Goal: Task Accomplishment & Management: Manage account settings

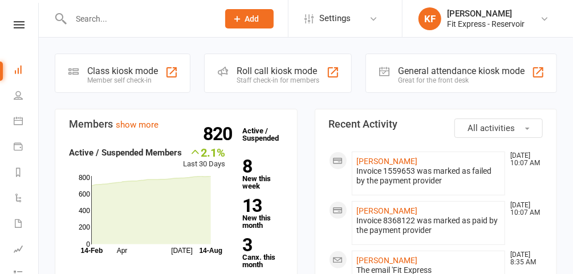
click at [158, 23] on input "text" at bounding box center [138, 19] width 143 height 16
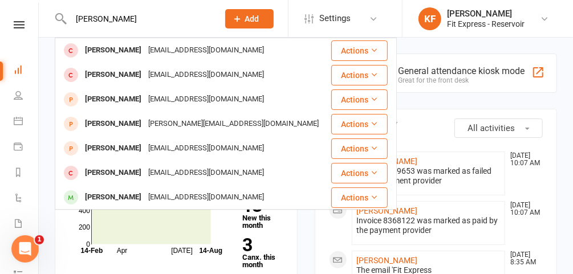
type input "simona"
click at [130, 197] on div "Simona Vignjevic" at bounding box center [112, 197] width 63 height 17
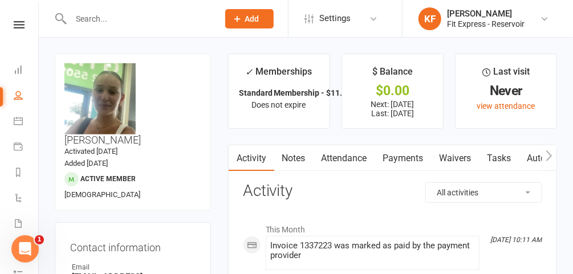
click at [14, 23] on icon at bounding box center [19, 24] width 11 height 7
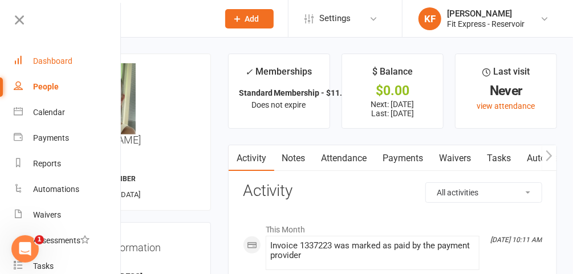
click at [50, 59] on div "Dashboard" at bounding box center [52, 60] width 39 height 9
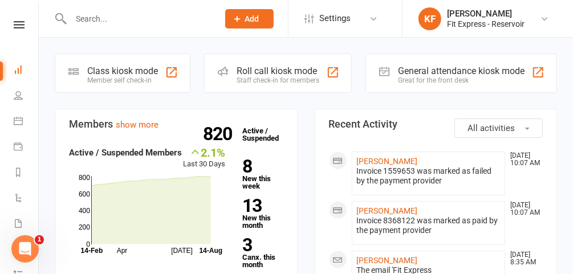
click at [136, 17] on input "text" at bounding box center [138, 19] width 143 height 16
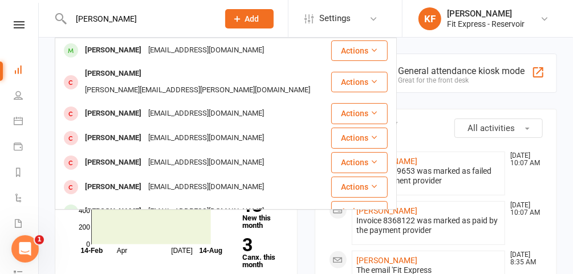
type input "jacob na"
click at [131, 52] on div "[PERSON_NAME]" at bounding box center [112, 50] width 63 height 17
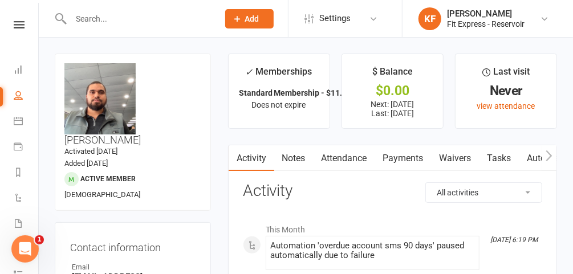
click at [453, 163] on link "Waivers" at bounding box center [455, 158] width 48 height 26
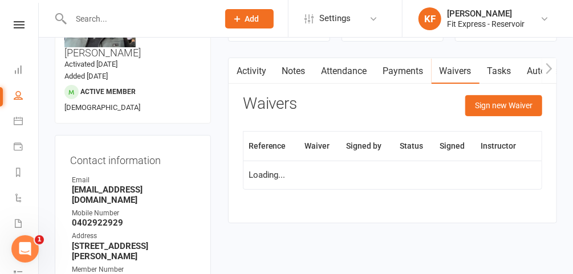
scroll to position [87, 0]
click at [396, 75] on link "Payments" at bounding box center [403, 71] width 56 height 26
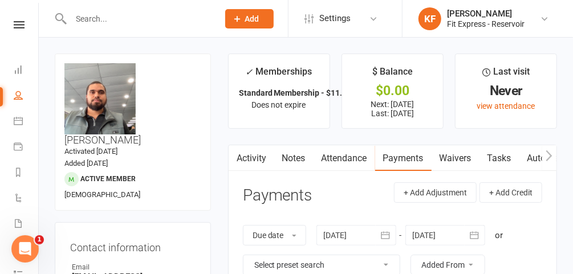
scroll to position [39, 0]
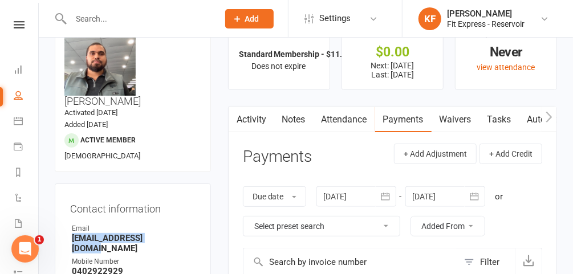
drag, startPoint x: 174, startPoint y: 213, endPoint x: 62, endPoint y: 210, distance: 112.3
copy strong "jacobnavosa@gmail.com"
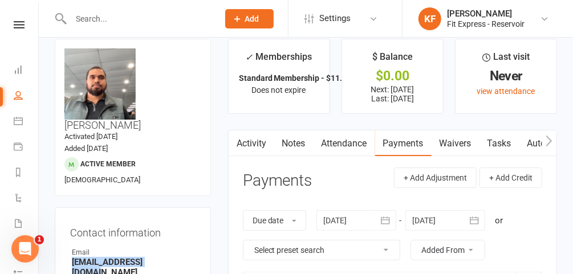
click at [175, 257] on strong "jacobnavosa@gmail.com" at bounding box center [134, 267] width 124 height 21
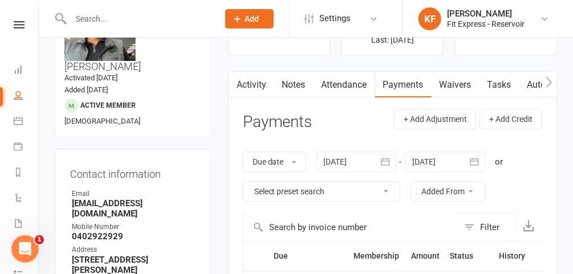
scroll to position [74, 0]
drag, startPoint x: 121, startPoint y: 198, endPoint x: 70, endPoint y: 198, distance: 51.3
click at [70, 221] on li "Mobile Number 0402922929" at bounding box center [132, 231] width 125 height 20
copy strong "0402922929"
click at [186, 198] on strong "jacobnavosa@gmail.com" at bounding box center [134, 208] width 124 height 21
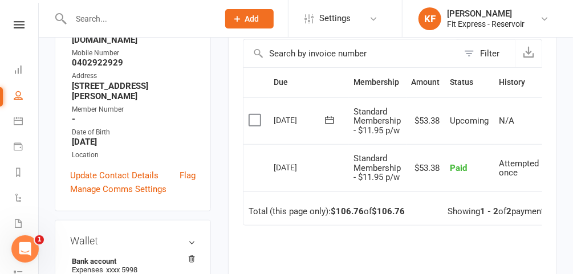
scroll to position [251, 0]
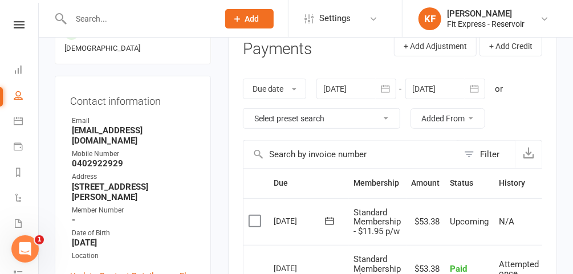
click at [348, 87] on div at bounding box center [356, 89] width 80 height 21
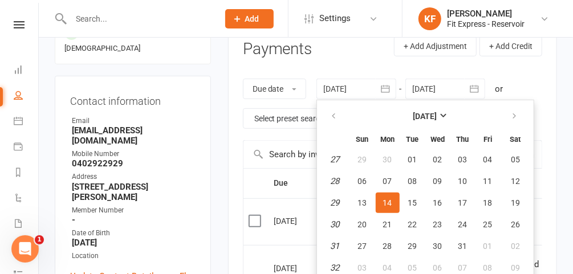
scroll to position [148, 0]
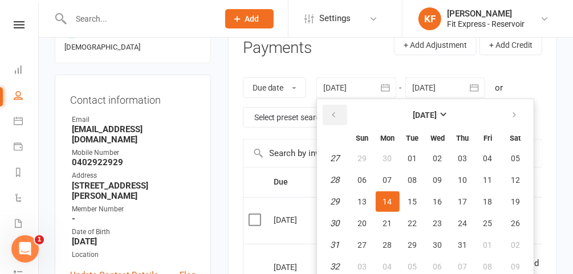
click at [342, 105] on button "button" at bounding box center [335, 115] width 25 height 21
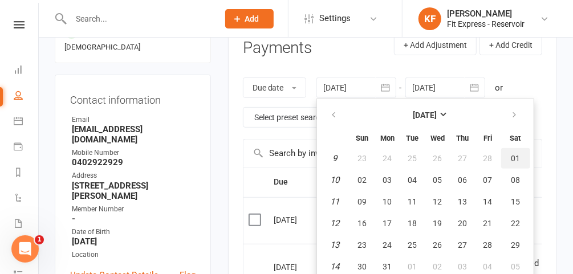
click at [518, 153] on button "01" at bounding box center [515, 158] width 29 height 21
type input "01 Mar 2025"
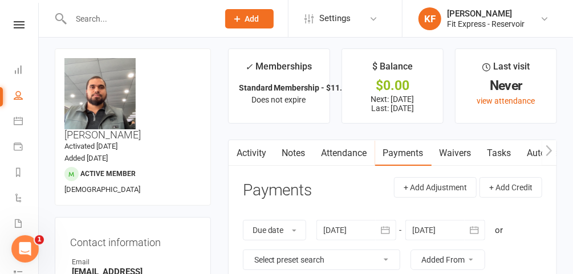
scroll to position [0, 0]
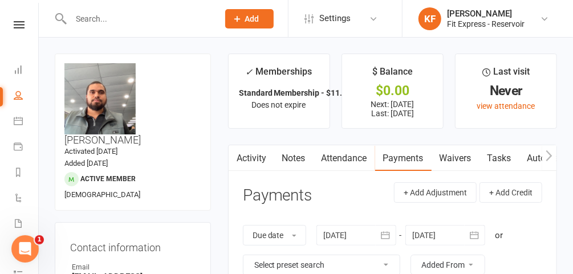
click at [15, 22] on icon at bounding box center [19, 24] width 11 height 7
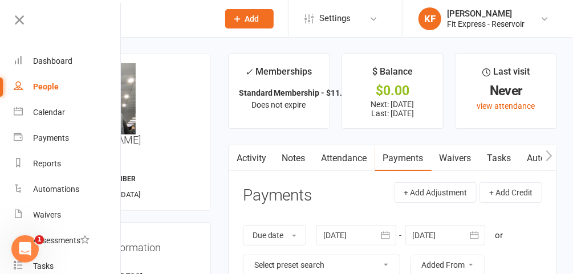
scroll to position [80, 0]
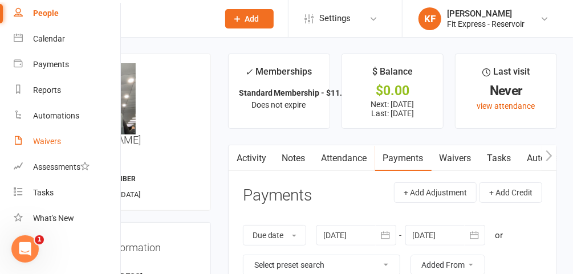
click at [56, 137] on div "Waivers" at bounding box center [47, 141] width 28 height 9
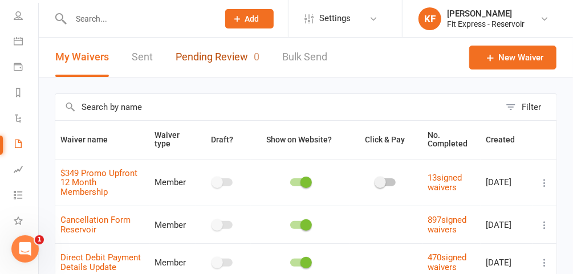
click at [217, 60] on link "Pending Review 0" at bounding box center [218, 57] width 84 height 39
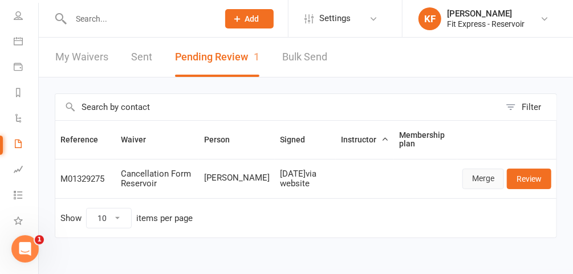
click at [481, 178] on link "Merge" at bounding box center [483, 179] width 42 height 21
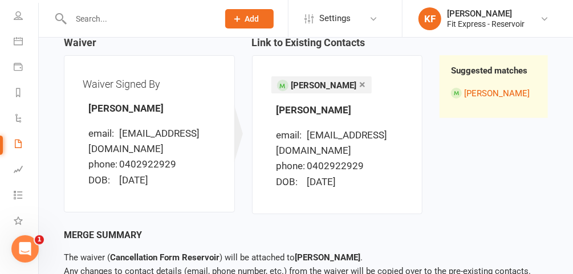
scroll to position [187, 0]
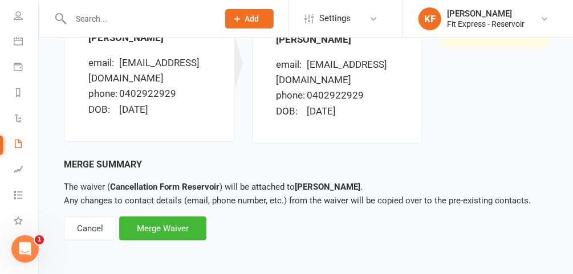
click at [168, 226] on div "Merge Waiver" at bounding box center [162, 229] width 87 height 24
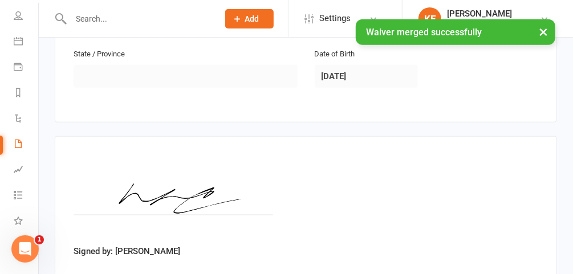
scroll to position [483, 0]
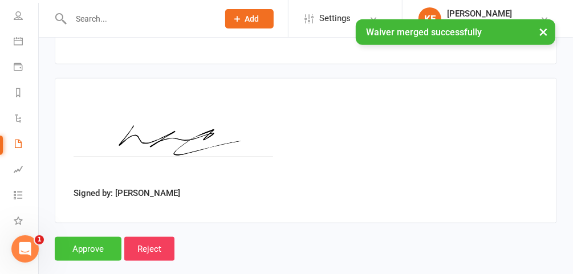
click at [87, 237] on input "Approve" at bounding box center [88, 249] width 67 height 24
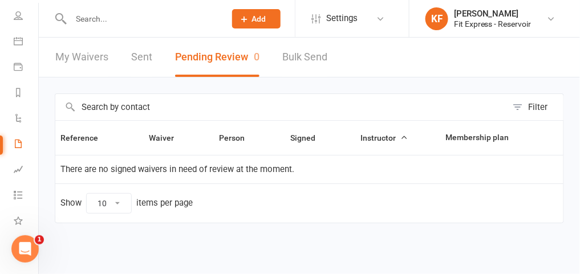
click at [134, 17] on input "text" at bounding box center [142, 19] width 150 height 16
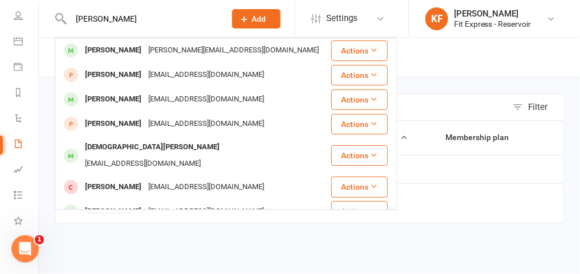
type input "[PERSON_NAME]"
click at [159, 51] on div "renato@fpar.com" at bounding box center [233, 50] width 177 height 17
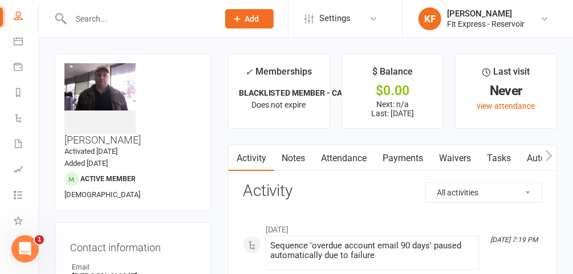
click at [459, 154] on link "Waivers" at bounding box center [455, 158] width 48 height 26
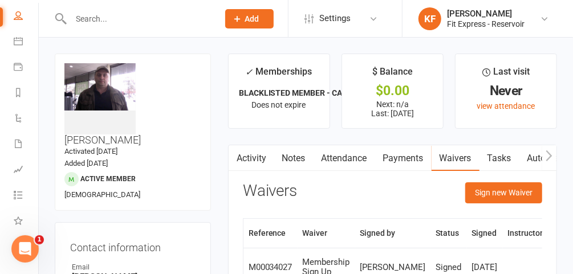
click at [283, 157] on link "Notes" at bounding box center [293, 158] width 39 height 26
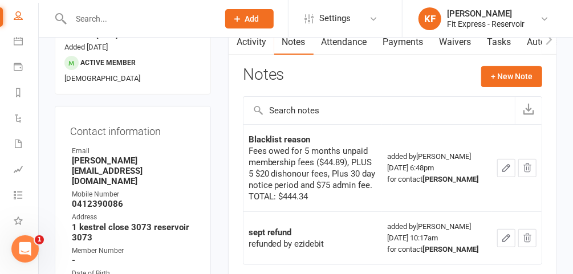
scroll to position [123, 0]
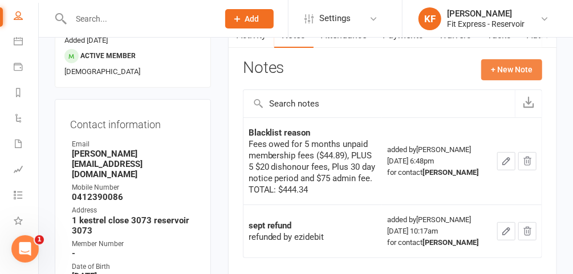
click at [518, 73] on button "+ New Note" at bounding box center [511, 69] width 61 height 21
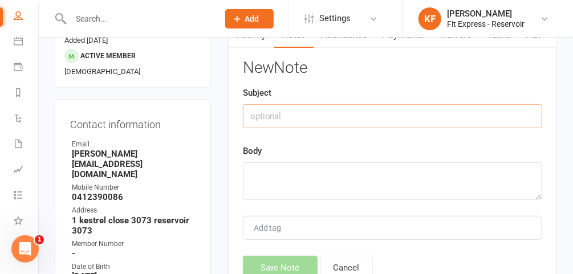
click at [341, 120] on input "text" at bounding box center [392, 116] width 299 height 24
type input "Debt Paid"
click at [290, 183] on textarea at bounding box center [392, 181] width 299 height 38
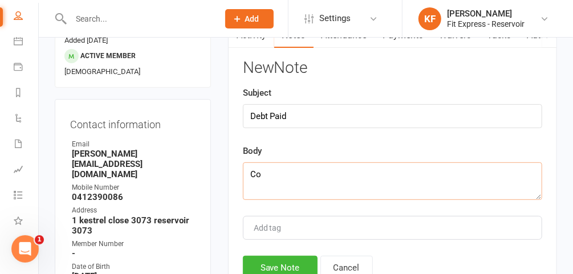
type textarea "C"
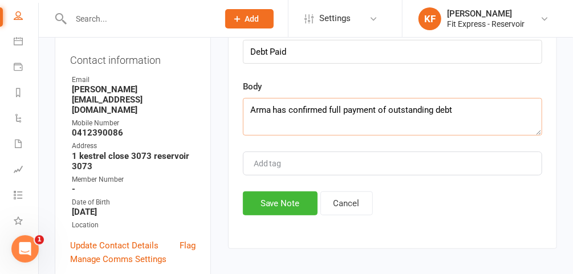
scroll to position [187, 0]
type textarea "Arma has confirmed full payment of outstanding debt"
click at [284, 203] on button "Save Note" at bounding box center [280, 203] width 75 height 24
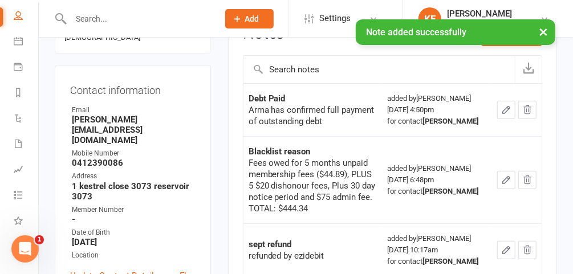
scroll to position [158, 0]
click at [506, 107] on icon "button" at bounding box center [506, 109] width 10 height 10
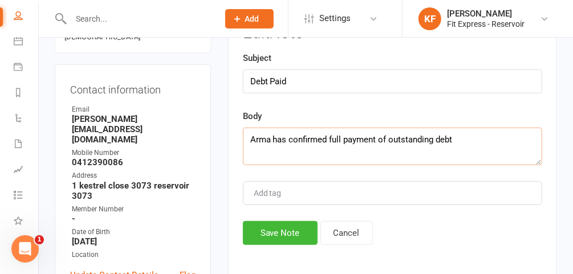
click at [386, 140] on textarea "Arma has confirmed full payment of outstanding debt" at bounding box center [392, 147] width 299 height 38
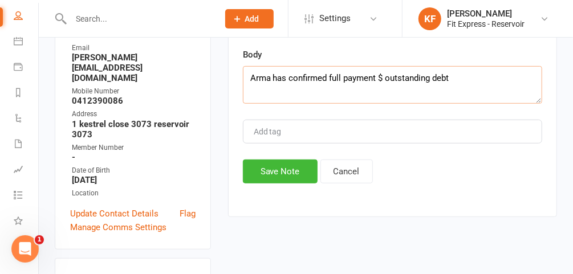
scroll to position [220, 0]
type textarea "Arma has confirmed full payment $ outstanding debt"
click at [281, 170] on button "Save Note" at bounding box center [280, 171] width 75 height 24
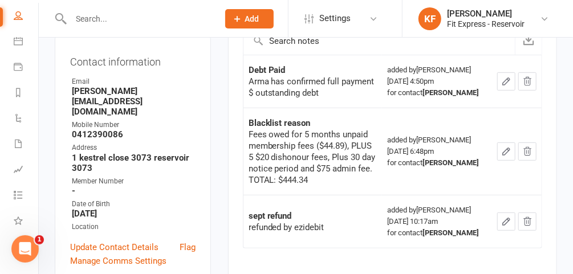
scroll to position [185, 0]
click at [508, 81] on icon "button" at bounding box center [506, 82] width 10 height 10
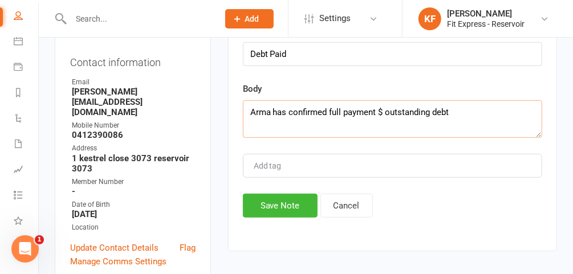
click at [382, 108] on textarea "Arma has confirmed full payment $ outstanding debt" at bounding box center [392, 119] width 299 height 38
type textarea "Arma has confirmed full payment $44 outstanding debt"
click at [295, 209] on button "Save Note" at bounding box center [280, 206] width 75 height 24
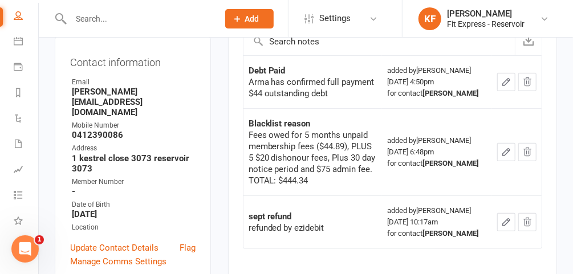
click at [505, 82] on icon "button" at bounding box center [506, 82] width 7 height 7
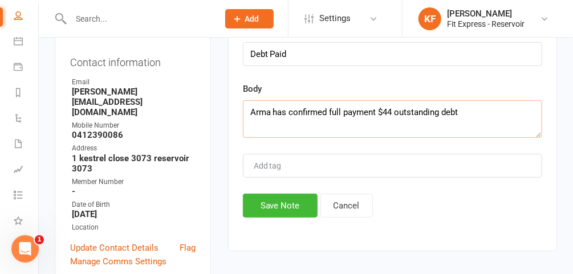
click at [393, 109] on textarea "Arma has confirmed full payment $44 outstanding debt" at bounding box center [392, 119] width 299 height 38
click at [488, 110] on textarea "Arma has confirmed full payment $444.34 outstanding debt" at bounding box center [392, 119] width 299 height 38
type textarea "Arma has confirmed full payment $444.34."
click at [271, 211] on button "Save Note" at bounding box center [280, 206] width 75 height 24
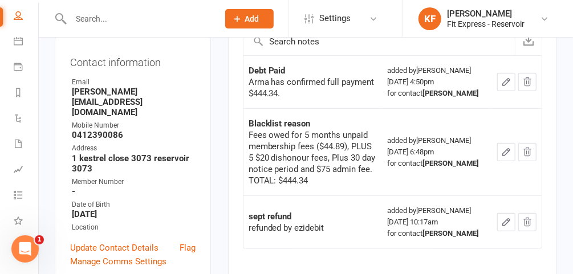
scroll to position [163, 0]
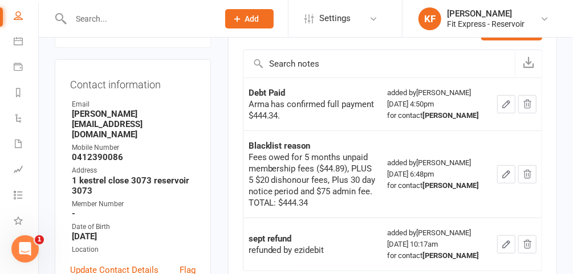
click at [510, 101] on icon "button" at bounding box center [506, 104] width 10 height 10
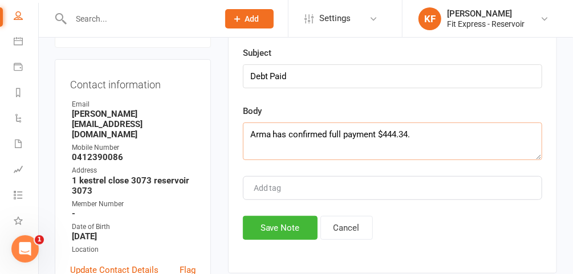
click at [377, 133] on textarea "Arma has confirmed full payment $444.34." at bounding box center [392, 142] width 299 height 38
type textarea "Arma has confirmed full payment of $444.34."
click at [271, 222] on button "Save Note" at bounding box center [280, 228] width 75 height 24
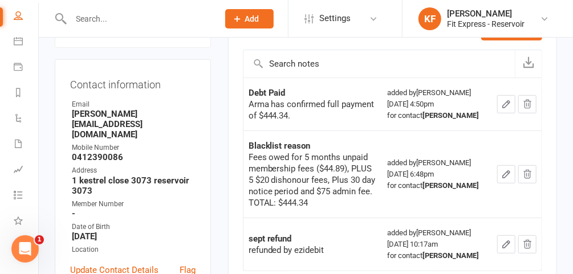
scroll to position [0, 0]
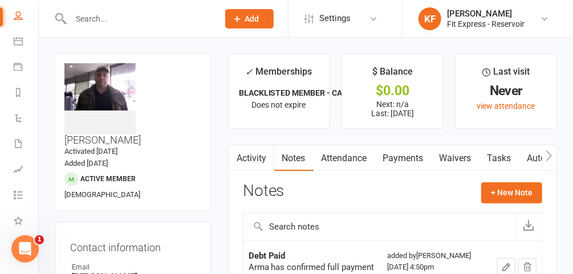
click at [132, 3] on div at bounding box center [133, 18] width 156 height 37
click at [131, 23] on input "text" at bounding box center [138, 19] width 143 height 16
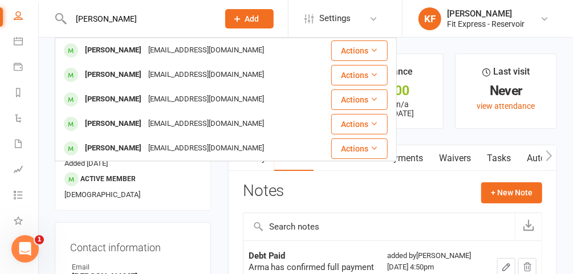
type input "dempsey"
click at [126, 50] on div "[PERSON_NAME]" at bounding box center [112, 50] width 63 height 17
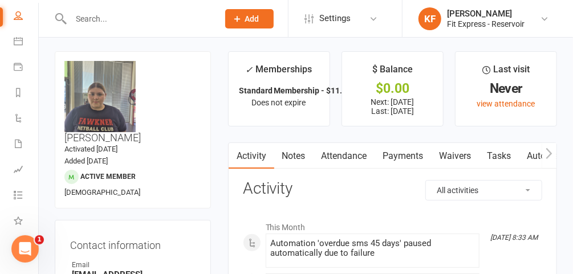
scroll to position [2, 0]
click at [413, 159] on link "Payments" at bounding box center [403, 156] width 56 height 26
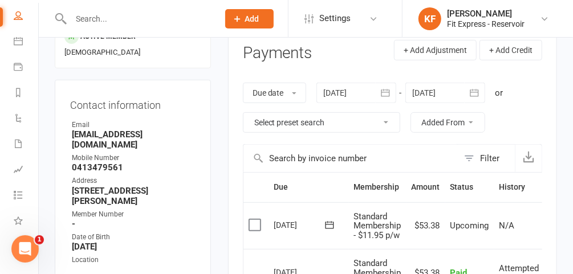
click at [339, 85] on div at bounding box center [356, 93] width 80 height 21
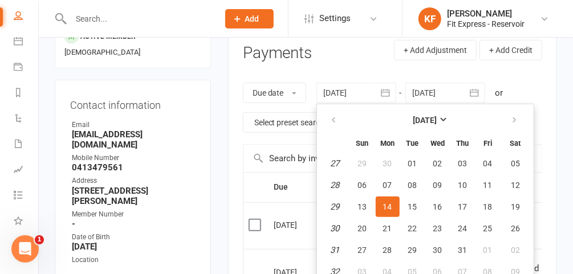
scroll to position [148, 0]
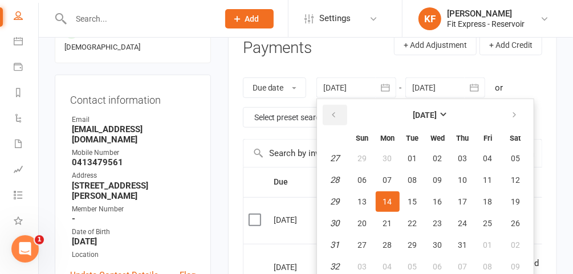
click at [334, 108] on button "button" at bounding box center [335, 115] width 25 height 21
click at [405, 157] on button "01" at bounding box center [413, 158] width 24 height 21
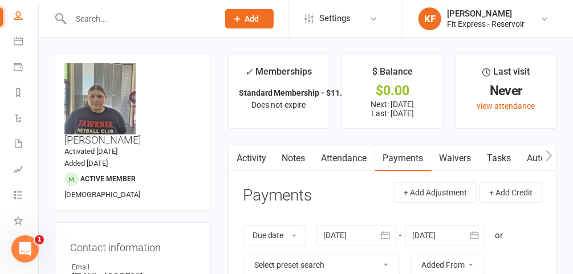
scroll to position [46, 0]
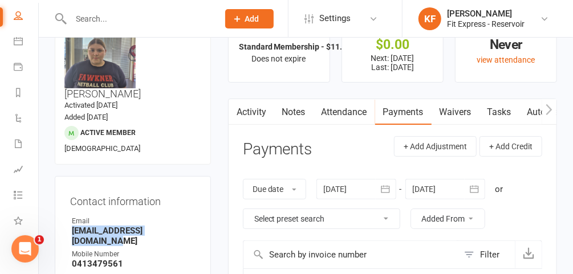
drag, startPoint x: 197, startPoint y: 203, endPoint x: 59, endPoint y: 204, distance: 137.9
copy strong "[EMAIL_ADDRESS][DOMAIN_NAME]"
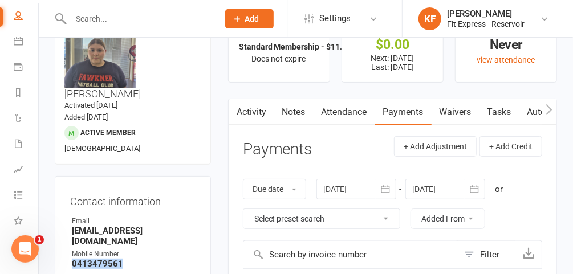
drag, startPoint x: 133, startPoint y: 230, endPoint x: 64, endPoint y: 226, distance: 68.5
copy strong "0413479561"
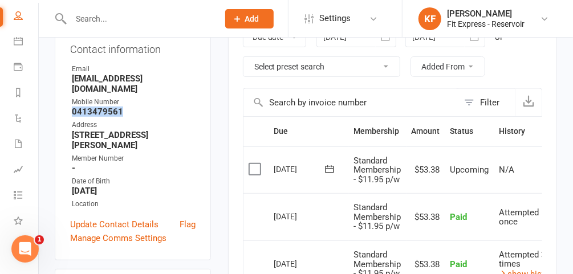
scroll to position [0, 0]
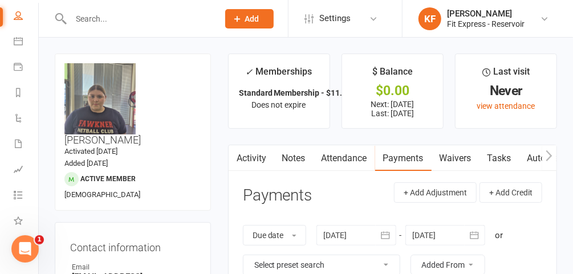
click at [352, 238] on div at bounding box center [356, 235] width 80 height 21
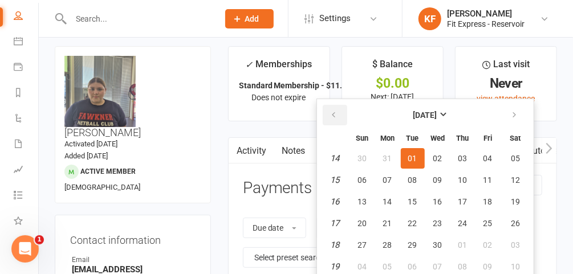
click at [339, 119] on button "button" at bounding box center [335, 115] width 25 height 21
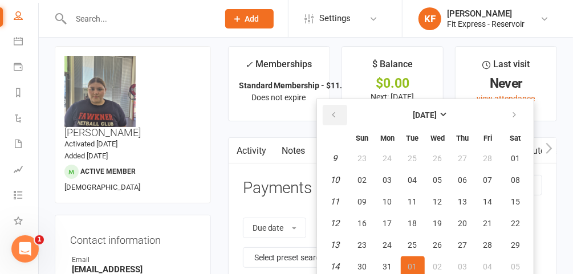
click at [339, 119] on button "button" at bounding box center [335, 115] width 25 height 21
click at [511, 156] on span "01" at bounding box center [515, 158] width 9 height 9
type input "01 Feb 2025"
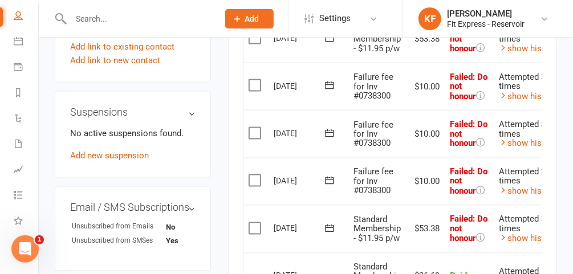
scroll to position [0, 44]
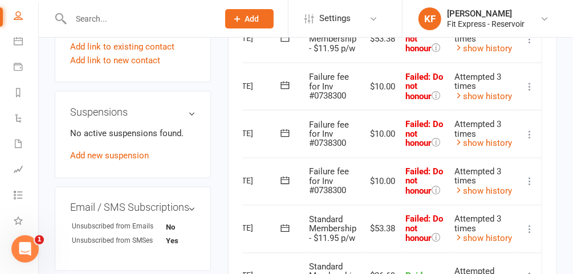
click at [528, 224] on icon at bounding box center [529, 229] width 11 height 11
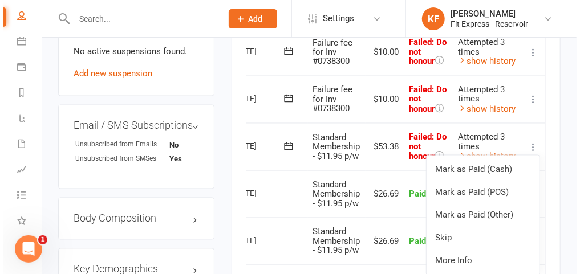
scroll to position [803, 0]
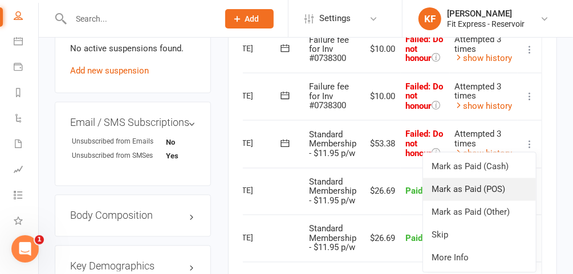
click at [463, 182] on link "Mark as Paid (POS)" at bounding box center [479, 189] width 113 height 23
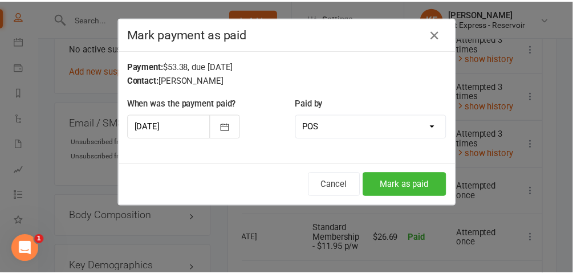
scroll to position [0, 40]
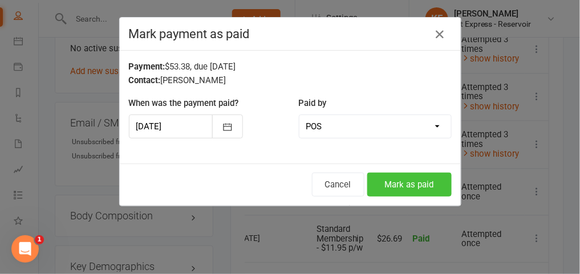
click at [406, 180] on button "Mark as paid" at bounding box center [409, 185] width 84 height 24
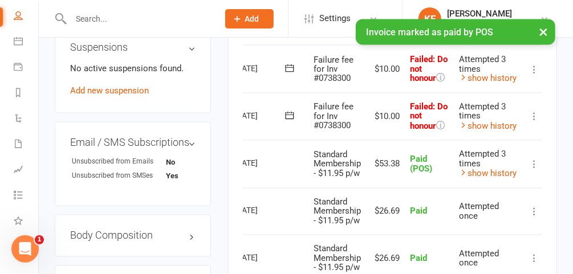
scroll to position [780, 0]
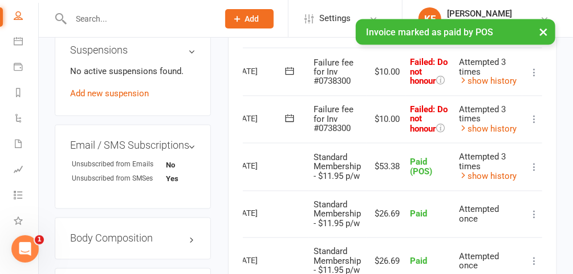
click at [533, 114] on icon at bounding box center [533, 119] width 11 height 11
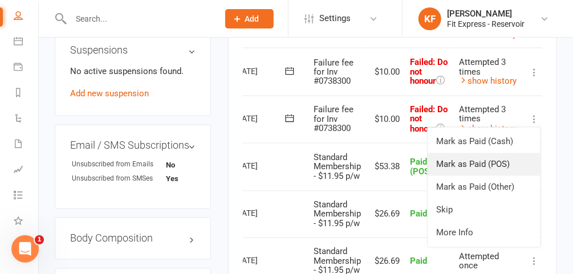
click at [484, 153] on link "Mark as Paid (POS)" at bounding box center [483, 164] width 113 height 23
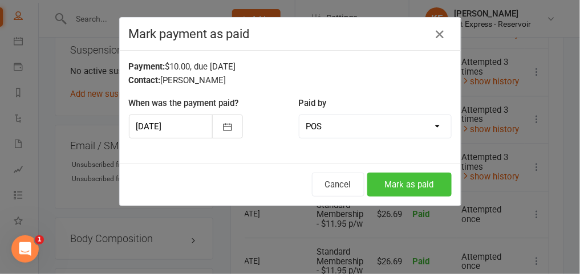
click at [399, 178] on button "Mark as paid" at bounding box center [409, 185] width 84 height 24
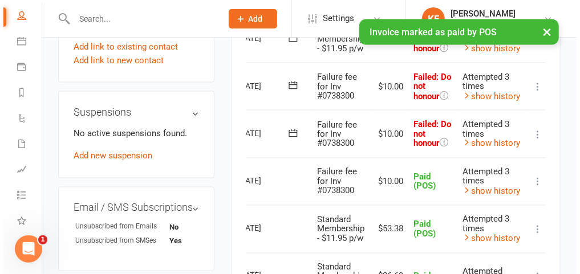
scroll to position [0, 44]
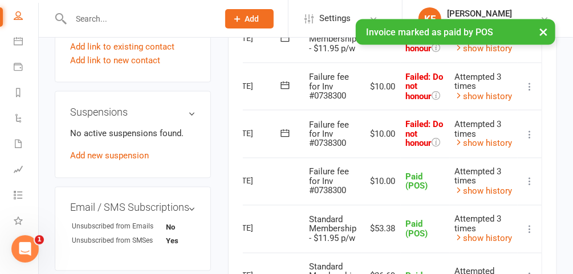
click at [529, 129] on icon at bounding box center [529, 134] width 11 height 11
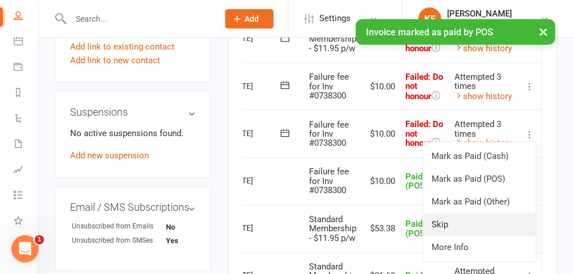
click at [462, 214] on link "Skip" at bounding box center [479, 225] width 113 height 23
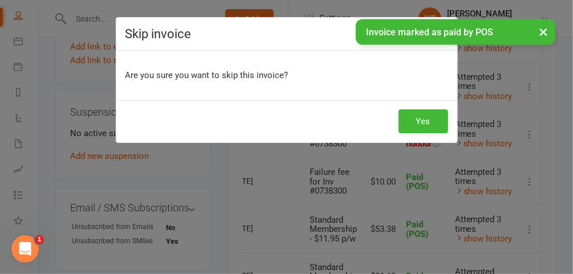
scroll to position [0, 40]
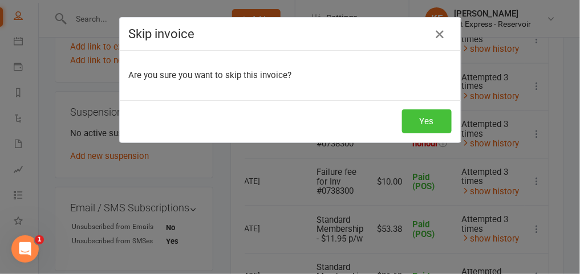
click at [418, 127] on button "Yes" at bounding box center [427, 121] width 50 height 24
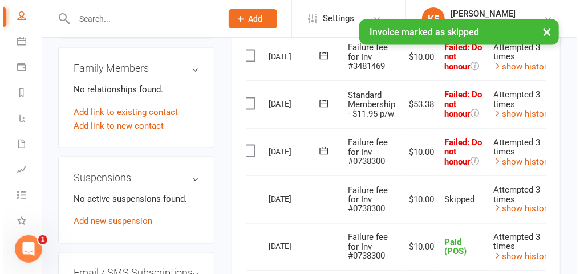
scroll to position [0, 44]
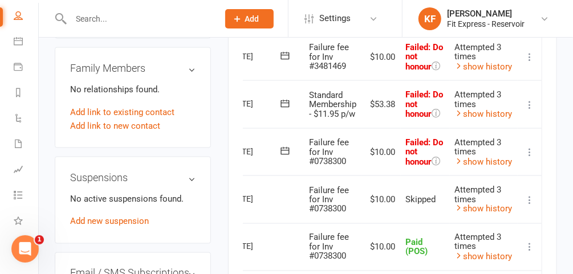
click at [532, 99] on icon at bounding box center [529, 104] width 11 height 11
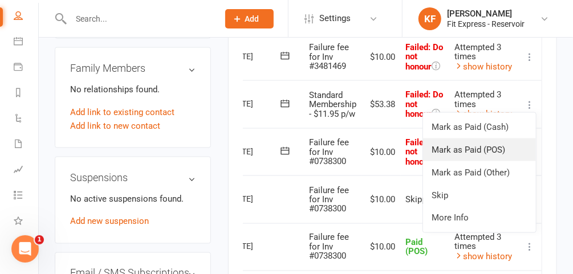
click at [491, 146] on link "Mark as Paid (POS)" at bounding box center [479, 149] width 113 height 23
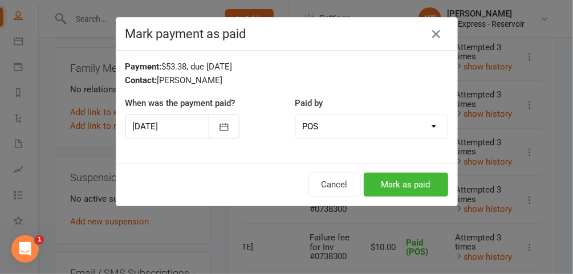
scroll to position [0, 40]
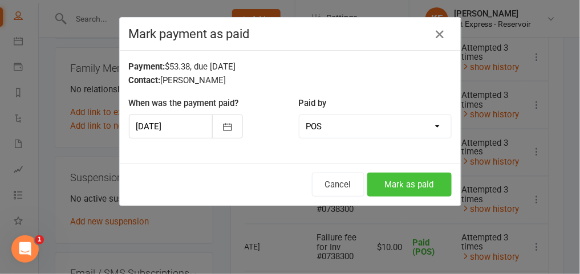
click at [397, 191] on button "Mark as paid" at bounding box center [409, 185] width 84 height 24
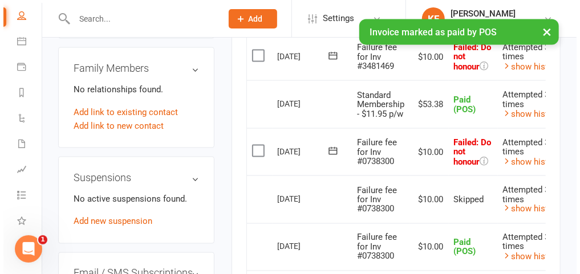
scroll to position [0, 44]
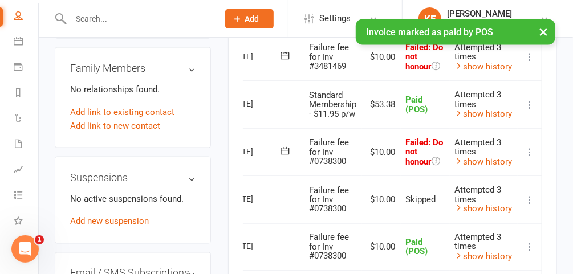
click at [529, 146] on icon at bounding box center [529, 151] width 11 height 11
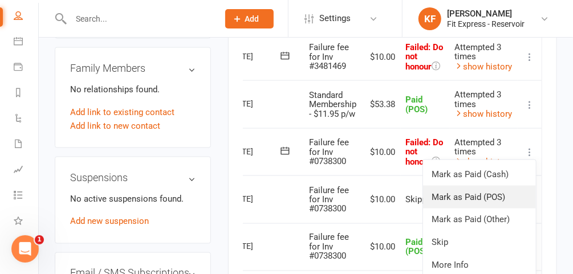
click at [474, 193] on link "Mark as Paid (POS)" at bounding box center [479, 197] width 113 height 23
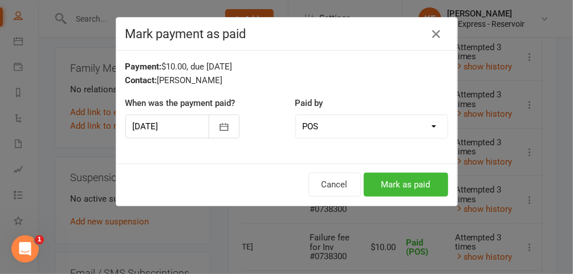
scroll to position [0, 40]
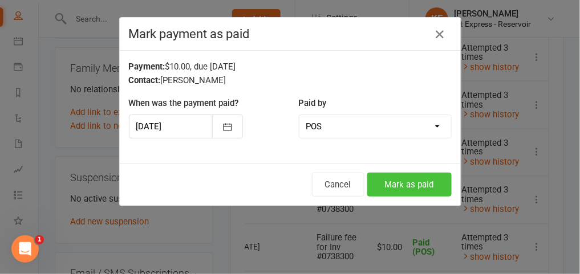
click at [425, 186] on button "Mark as paid" at bounding box center [409, 185] width 84 height 24
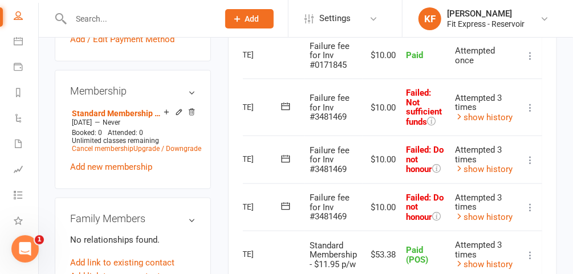
scroll to position [0, 44]
click at [532, 202] on icon at bounding box center [529, 207] width 11 height 11
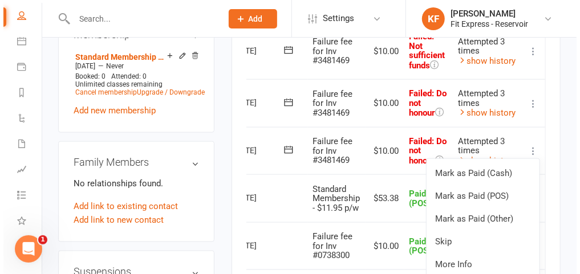
scroll to position [567, 0]
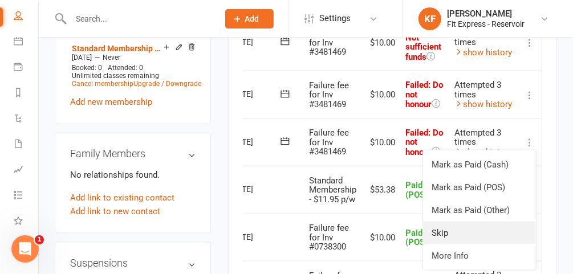
click at [456, 233] on link "Skip" at bounding box center [479, 233] width 113 height 23
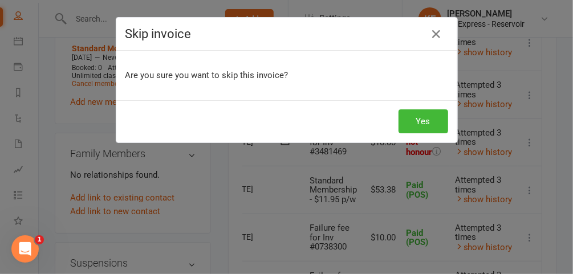
scroll to position [0, 40]
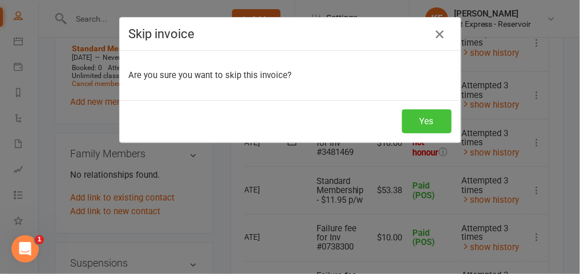
click at [425, 111] on button "Yes" at bounding box center [427, 121] width 50 height 24
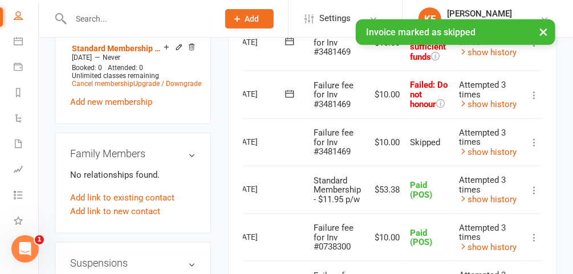
click at [534, 92] on icon at bounding box center [533, 94] width 11 height 11
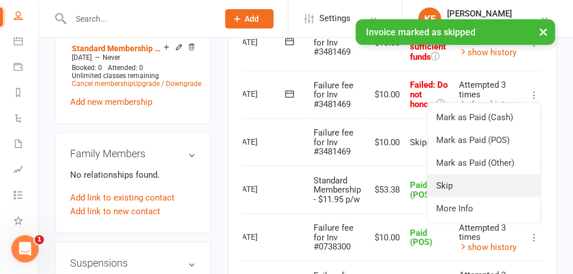
click at [461, 178] on link "Skip" at bounding box center [483, 185] width 113 height 23
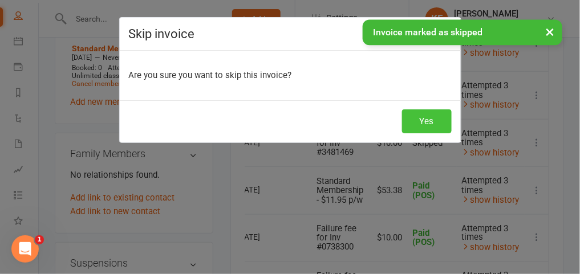
click at [430, 119] on button "Yes" at bounding box center [427, 121] width 50 height 24
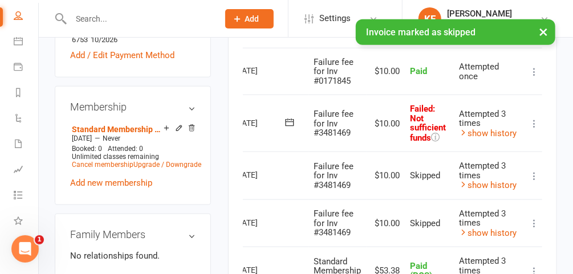
scroll to position [486, 0]
click at [539, 121] on icon at bounding box center [533, 124] width 11 height 11
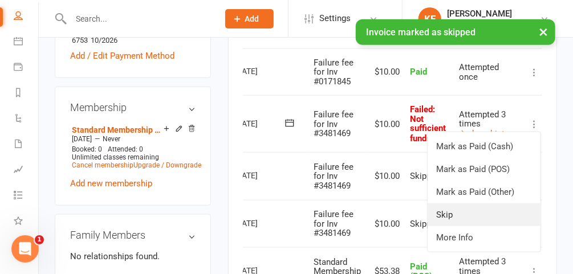
click at [454, 208] on link "Skip" at bounding box center [483, 214] width 113 height 23
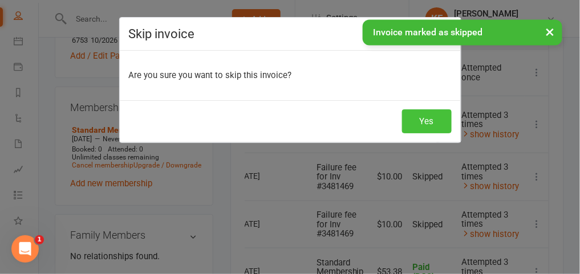
click at [413, 128] on button "Yes" at bounding box center [427, 121] width 50 height 24
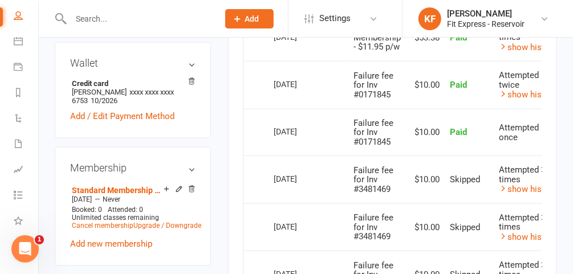
scroll to position [426, 0]
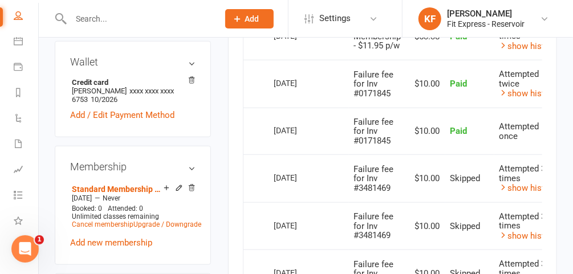
click at [190, 184] on icon at bounding box center [191, 188] width 8 height 8
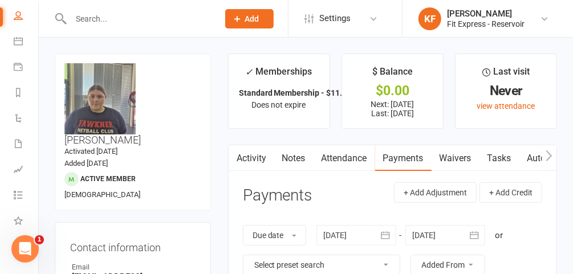
click at [298, 157] on link "Notes" at bounding box center [293, 158] width 39 height 26
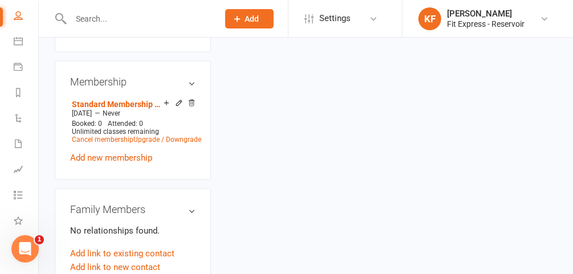
scroll to position [477, 0]
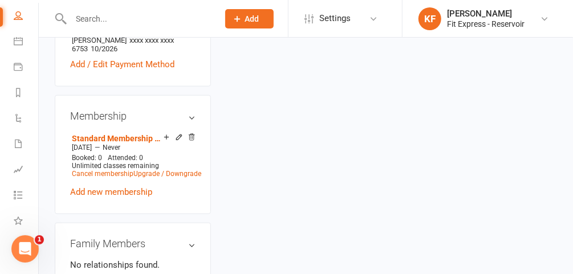
click at [190, 133] on icon at bounding box center [191, 137] width 8 height 8
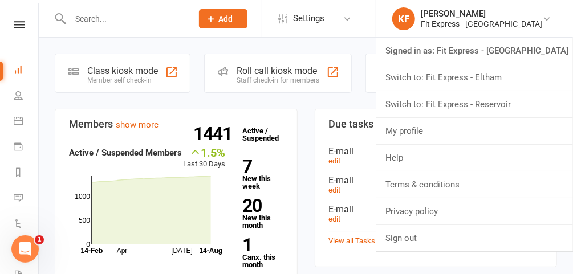
click at [496, 105] on link "Switch to: Fit Express - Reservoir" at bounding box center [474, 104] width 197 height 26
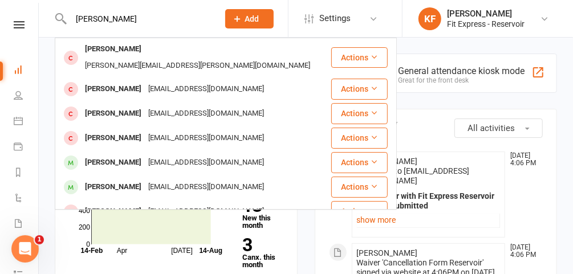
type input "[PERSON_NAME]"
click at [128, 154] on div "[PERSON_NAME]" at bounding box center [112, 162] width 63 height 17
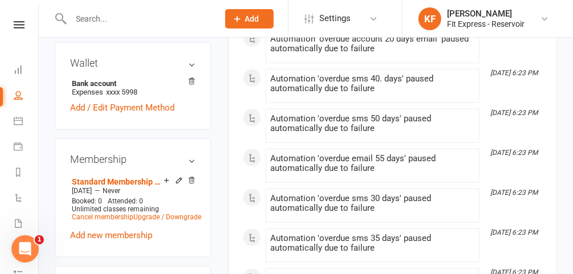
scroll to position [426, 0]
click at [191, 176] on icon at bounding box center [191, 180] width 8 height 8
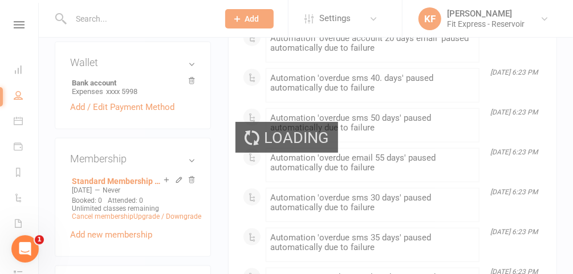
scroll to position [420, 0]
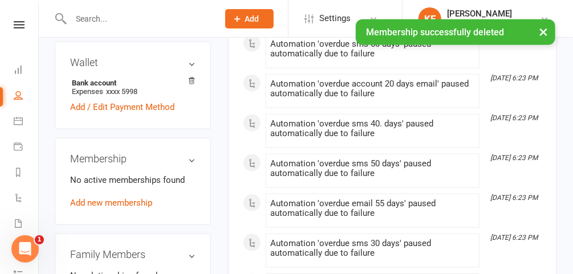
click at [127, 198] on link "Add new membership" at bounding box center [111, 203] width 82 height 10
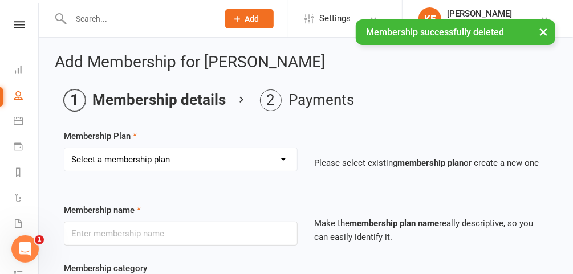
drag, startPoint x: 293, startPoint y: 149, endPoint x: 284, endPoint y: 156, distance: 11.4
click at [292, 149] on select "Select a membership plan Create new Membership Plan $6.99 Lifetime $295 Annual …" at bounding box center [180, 159] width 233 height 23
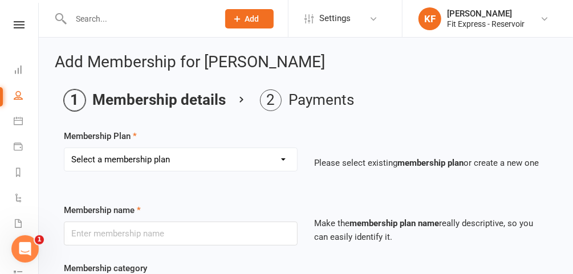
select select "21"
click at [64, 148] on select "Select a membership plan Create new Membership Plan $6.99 Lifetime $295 Annual …" at bounding box center [180, 159] width 233 height 23
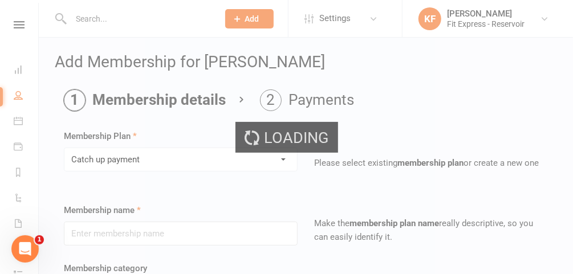
type input "Catch up payment"
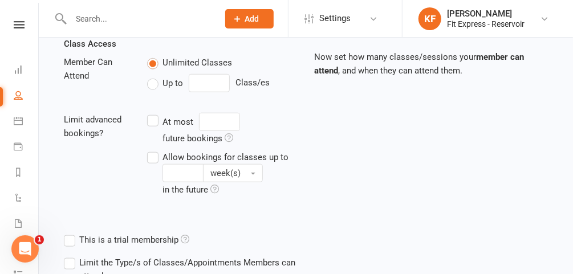
scroll to position [502, 0]
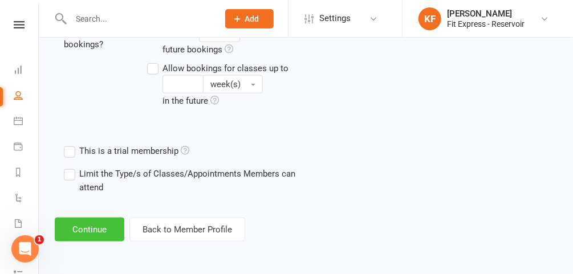
click at [99, 231] on button "Continue" at bounding box center [90, 230] width 70 height 24
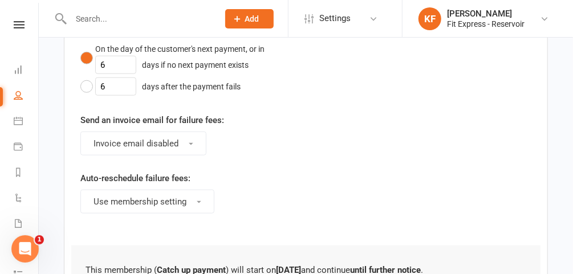
scroll to position [0, 0]
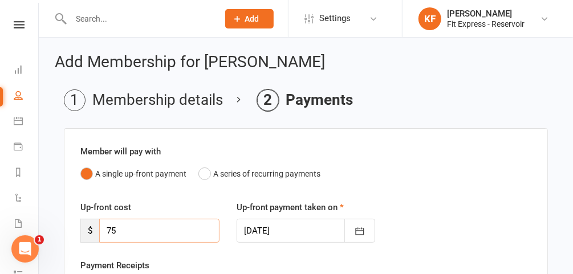
click at [175, 230] on input "75" at bounding box center [159, 231] width 120 height 24
type input "7"
type input "97.25"
click at [366, 232] on button "button" at bounding box center [359, 231] width 31 height 24
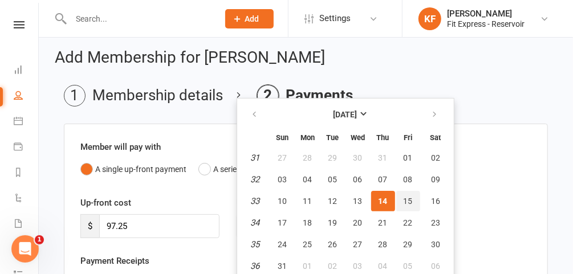
click at [403, 201] on span "15" at bounding box center [407, 201] width 9 height 9
type input "15 Aug 2025"
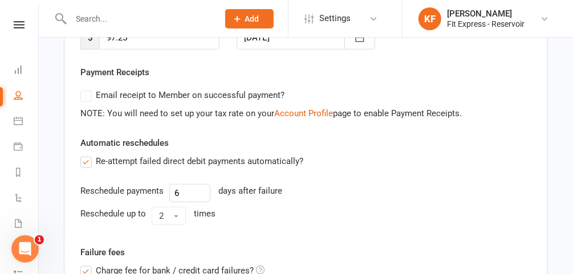
scroll to position [217, 0]
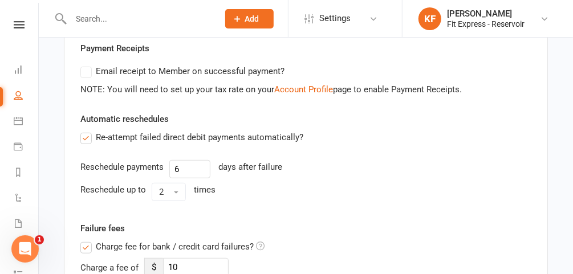
click at [87, 243] on label "Charge fee for bank / credit card failures?" at bounding box center [172, 247] width 184 height 14
click at [87, 240] on input "Charge fee for bank / credit card failures?" at bounding box center [172, 240] width 184 height 0
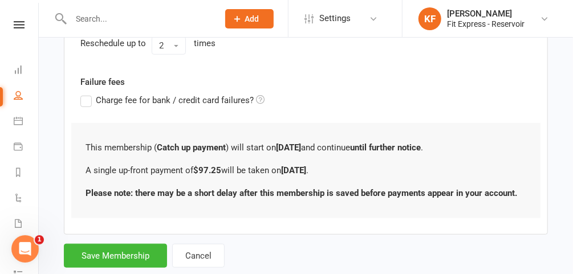
scroll to position [389, 0]
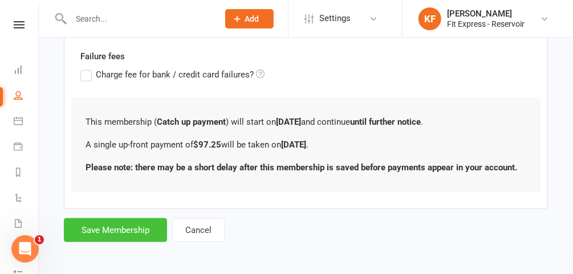
click at [107, 234] on button "Save Membership" at bounding box center [115, 230] width 103 height 24
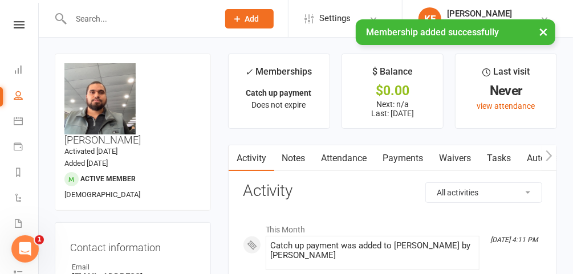
click at [300, 154] on link "Notes" at bounding box center [293, 158] width 39 height 26
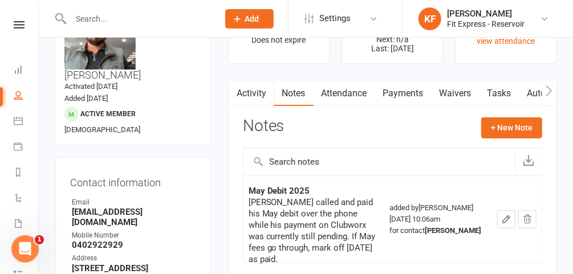
scroll to position [69, 0]
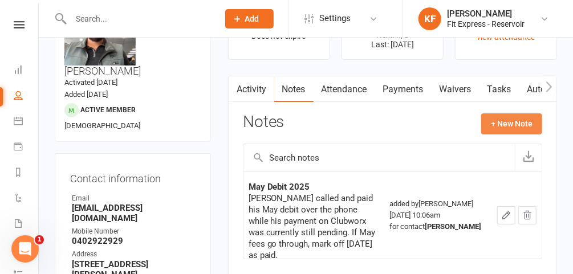
click at [513, 128] on button "+ New Note" at bounding box center [511, 123] width 61 height 21
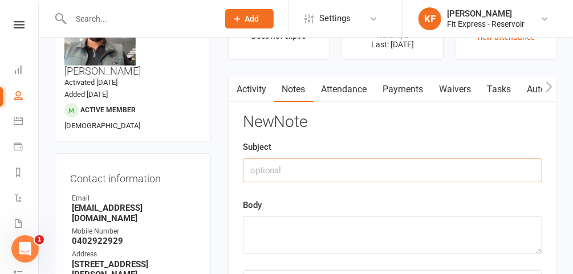
click at [367, 173] on input "text" at bounding box center [392, 170] width 299 height 24
type input "Fees owed to cancel."
click at [312, 224] on textarea at bounding box center [392, 236] width 299 height 38
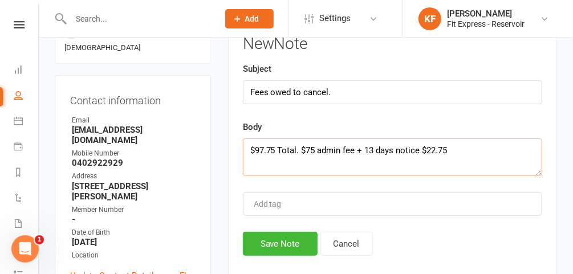
scroll to position [148, 0]
type textarea "$97.75 Total. $75 admin fee + 13 days notice $22.75"
click at [263, 243] on button "Save Note" at bounding box center [280, 243] width 75 height 24
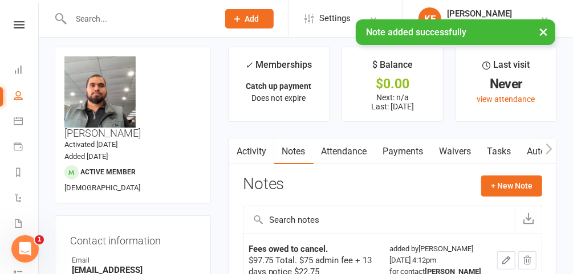
scroll to position [0, 0]
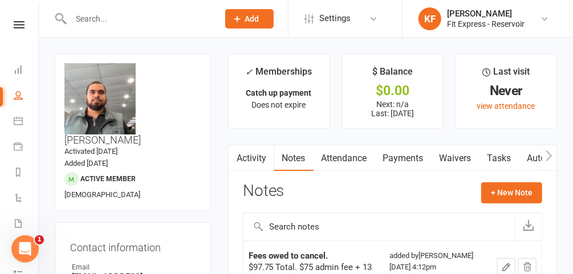
click at [545, 23] on icon at bounding box center [544, 18] width 9 height 9
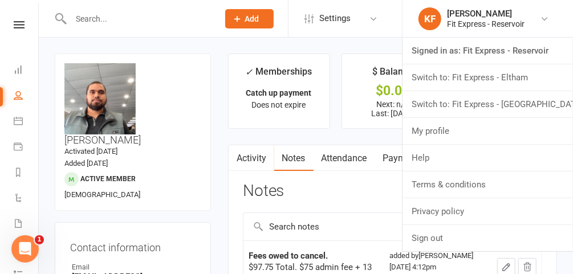
click at [496, 75] on link "Switch to: Fit Express - Eltham" at bounding box center [487, 77] width 170 height 26
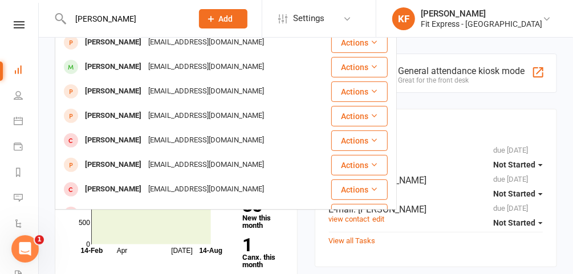
scroll to position [156, 0]
type input "dempsey west"
click at [543, 15] on icon at bounding box center [546, 18] width 9 height 9
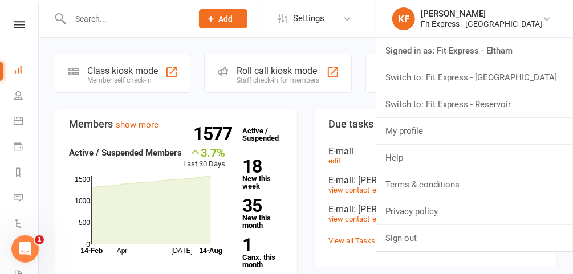
click at [482, 101] on link "Switch to: Fit Express - Reservoir" at bounding box center [474, 104] width 197 height 26
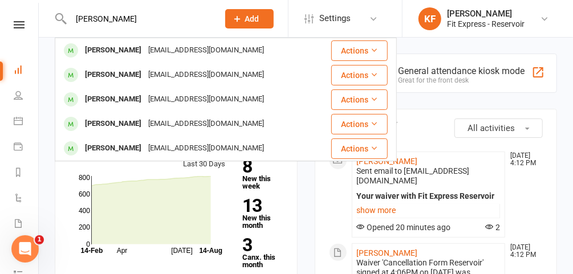
type input "[PERSON_NAME]"
click at [145, 55] on div "[EMAIL_ADDRESS][DOMAIN_NAME]" at bounding box center [206, 50] width 123 height 17
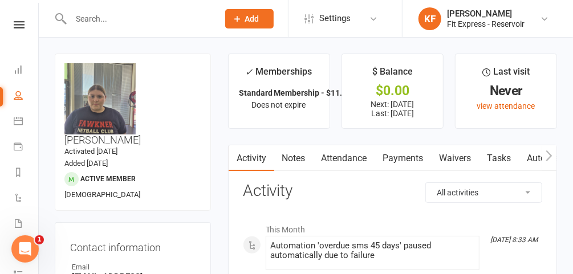
click at [462, 161] on link "Waivers" at bounding box center [455, 158] width 48 height 26
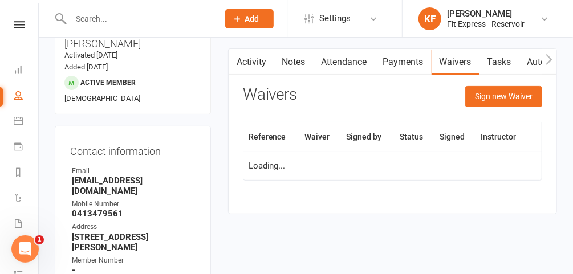
scroll to position [99, 0]
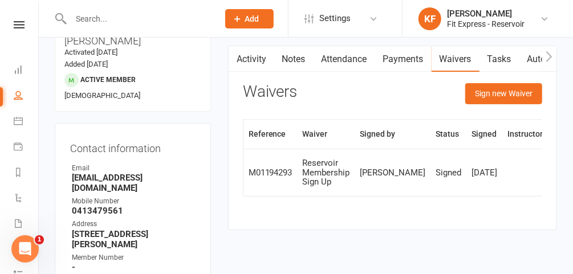
click at [395, 56] on link "Payments" at bounding box center [403, 59] width 56 height 26
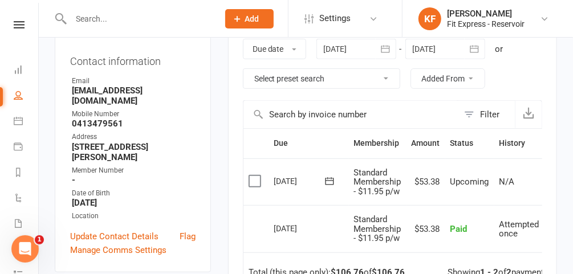
scroll to position [168, 0]
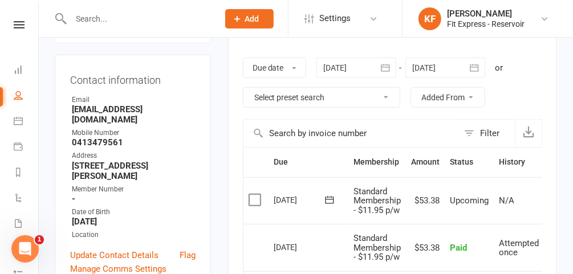
click at [344, 71] on div at bounding box center [356, 68] width 80 height 21
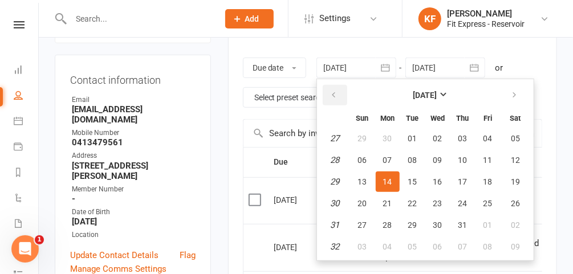
click at [340, 85] on button "button" at bounding box center [335, 95] width 25 height 21
click at [415, 134] on span "01" at bounding box center [412, 138] width 9 height 9
type input "01 Apr 2025"
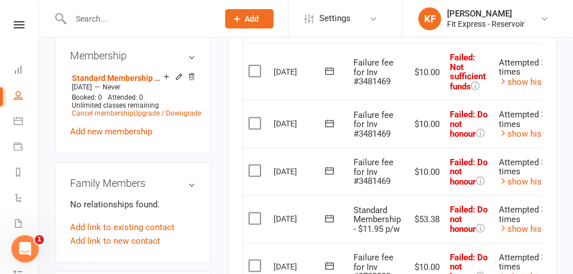
scroll to position [539, 0]
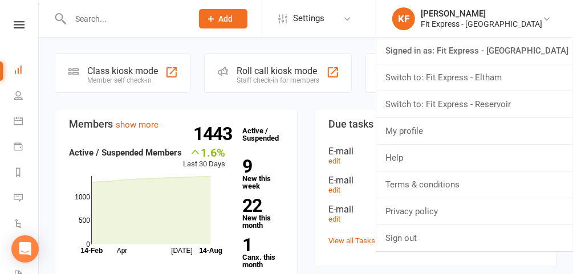
click at [505, 103] on link "Switch to: Fit Express - Reservoir" at bounding box center [474, 104] width 197 height 26
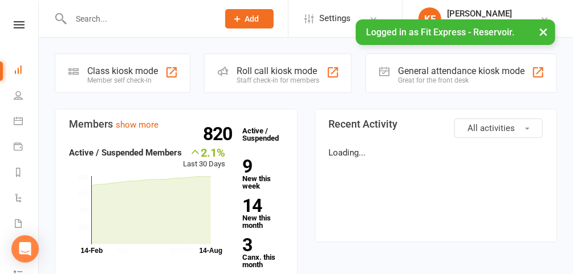
click at [545, 31] on button "×" at bounding box center [543, 31] width 21 height 25
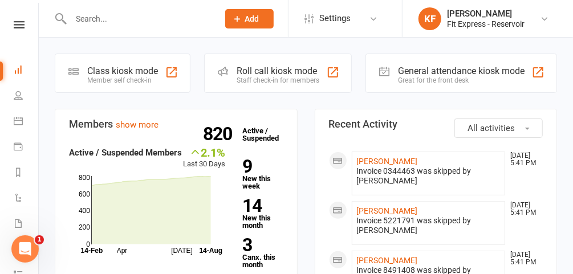
click at [168, 11] on input "text" at bounding box center [138, 19] width 143 height 16
click at [166, 22] on input "text" at bounding box center [138, 19] width 143 height 16
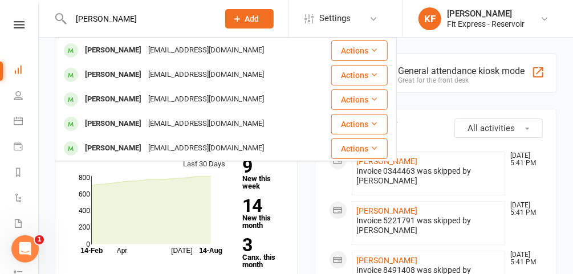
type input "dempsey"
click at [183, 52] on div "[EMAIL_ADDRESS][DOMAIN_NAME]" at bounding box center [206, 50] width 123 height 17
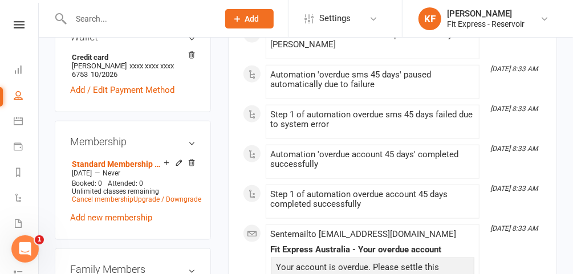
scroll to position [465, 0]
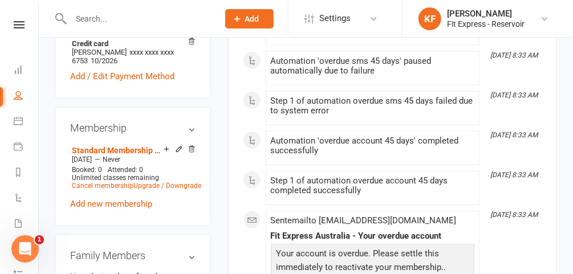
click at [192, 146] on icon at bounding box center [192, 149] width 6 height 6
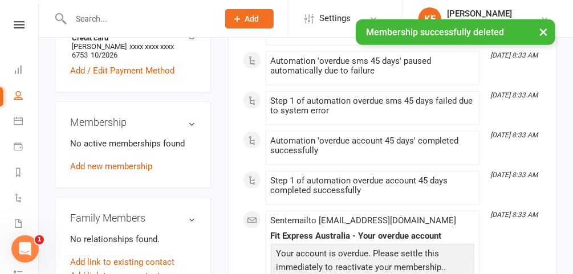
scroll to position [459, 0]
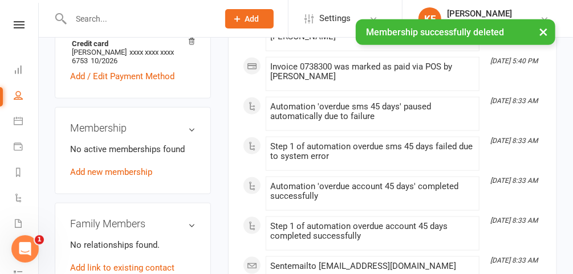
click at [123, 167] on link "Add new membership" at bounding box center [111, 172] width 82 height 10
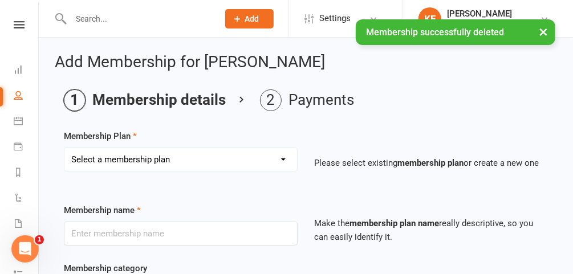
click at [223, 162] on select "Select a membership plan Create new Membership Plan $6.99 Lifetime $295 Annual …" at bounding box center [180, 159] width 233 height 23
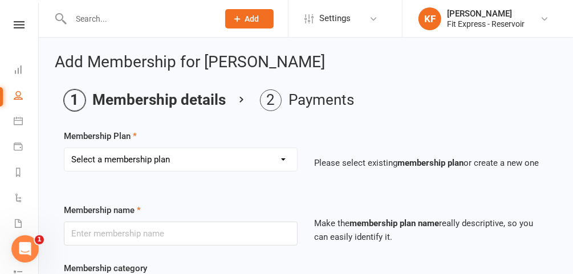
select select "21"
click at [64, 148] on select "Select a membership plan Create new Membership Plan $6.99 Lifetime $295 Annual …" at bounding box center [180, 159] width 233 height 23
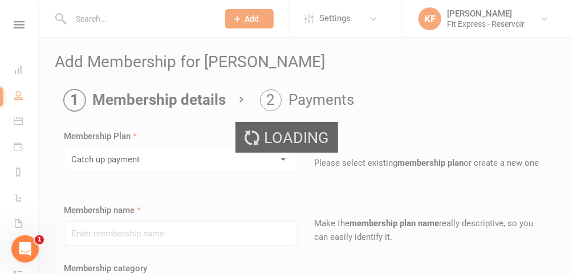
type input "Catch up payment"
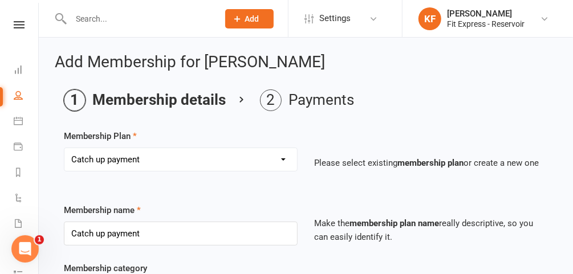
click at [15, 25] on icon at bounding box center [19, 24] width 11 height 7
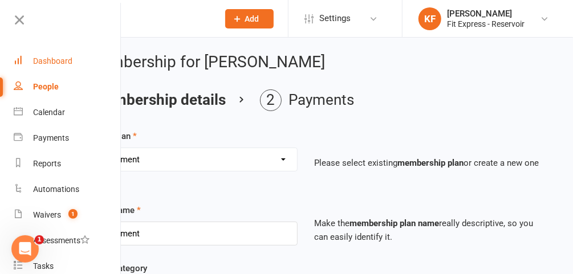
click at [60, 58] on div "Dashboard" at bounding box center [52, 60] width 39 height 9
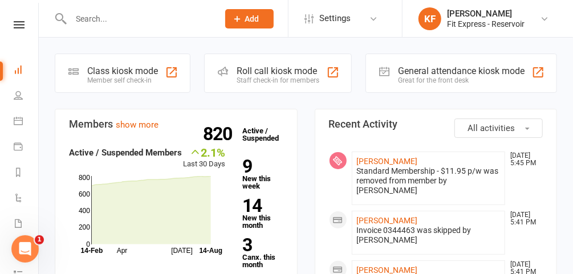
click at [158, 23] on input "text" at bounding box center [138, 19] width 143 height 16
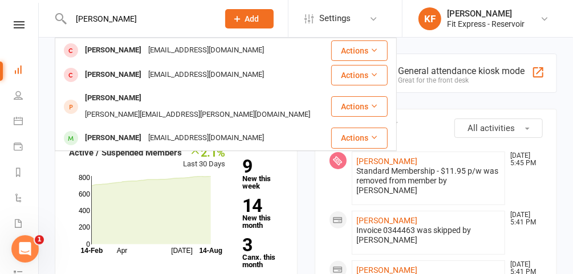
type input "dempsey west"
click at [156, 50] on div "[EMAIL_ADDRESS][DOMAIN_NAME]" at bounding box center [206, 50] width 123 height 17
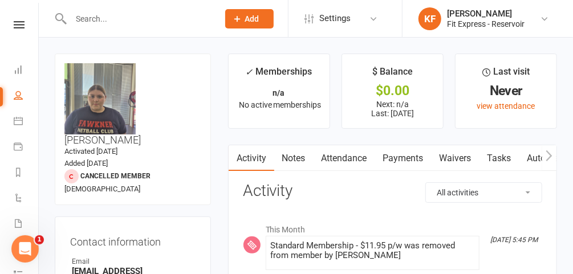
click at [294, 160] on link "Notes" at bounding box center [293, 158] width 39 height 26
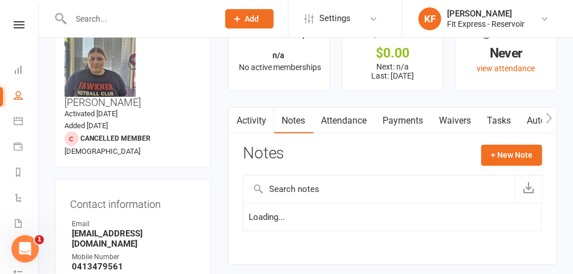
scroll to position [42, 0]
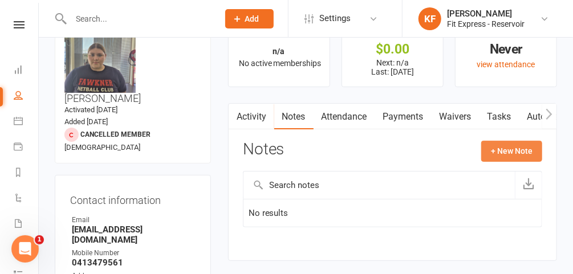
click at [519, 151] on button "+ New Note" at bounding box center [511, 151] width 61 height 21
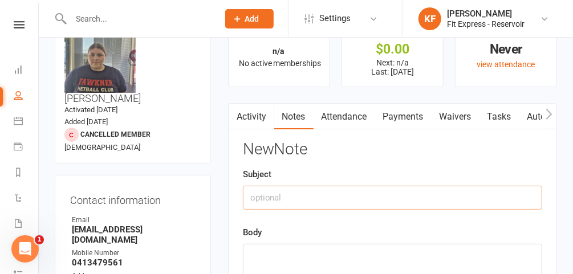
click at [343, 201] on input "text" at bounding box center [392, 198] width 299 height 24
type input "Fees owed to cancel. (PAID AT DESK)"
click at [325, 258] on textarea at bounding box center [392, 263] width 299 height 38
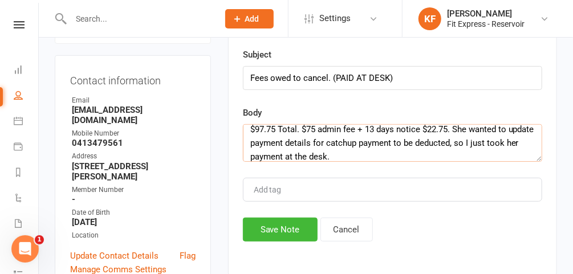
scroll to position [162, 0]
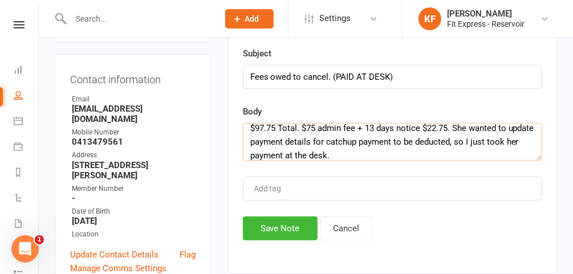
type textarea "$97.75 Total. $75 admin fee + 13 days notice $22.75. She wanted to update payme…"
click at [267, 233] on button "Save Note" at bounding box center [280, 229] width 75 height 24
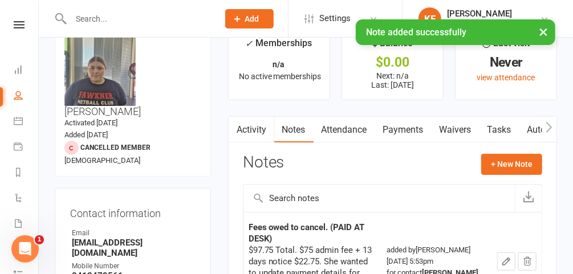
scroll to position [0, 0]
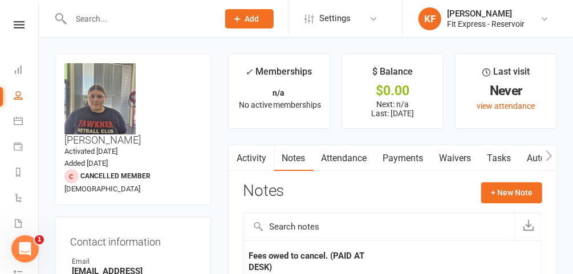
click at [385, 134] on main "✓ Memberships n/a No active memberships $ Balance $0.00 Next: n/a Last: 1 Aug 2…" at bounding box center [392, 219] width 346 height 331
click at [539, 19] on link "KF Karl Faraj Fit Express - Reservoir" at bounding box center [486, 18] width 136 height 23
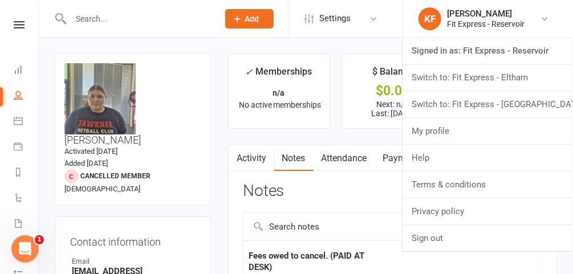
click at [494, 80] on link "Switch to: Fit Express - Eltham" at bounding box center [487, 77] width 170 height 26
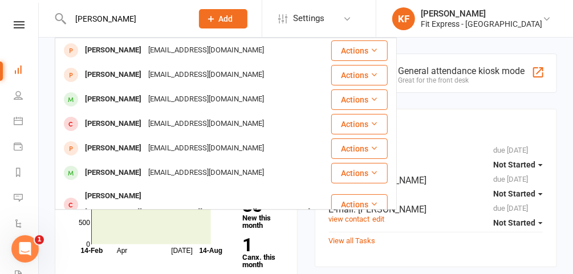
type input "tony janev"
click at [165, 51] on div "tonkajanev@gmail.com" at bounding box center [206, 50] width 123 height 17
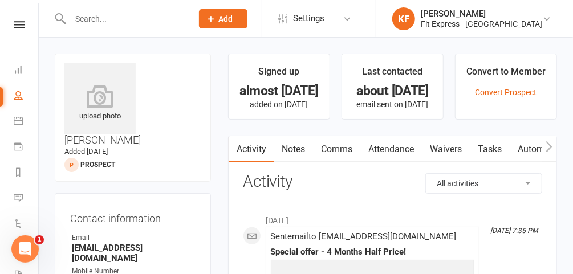
click at [147, 20] on input "text" at bounding box center [125, 19] width 117 height 16
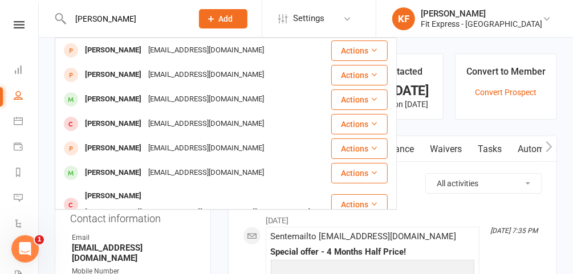
type input "tony janev"
click at [145, 95] on div "tonkajanev@gmail.com" at bounding box center [206, 99] width 123 height 17
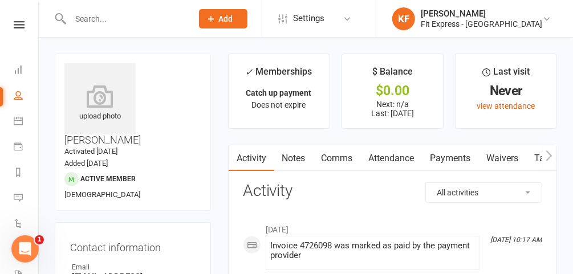
click at [295, 153] on link "Notes" at bounding box center [293, 158] width 39 height 26
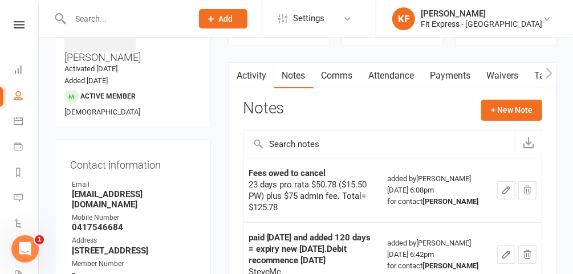
scroll to position [81, 0]
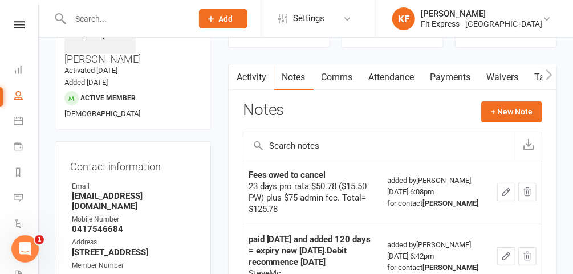
click at [443, 71] on link "Payments" at bounding box center [450, 77] width 56 height 26
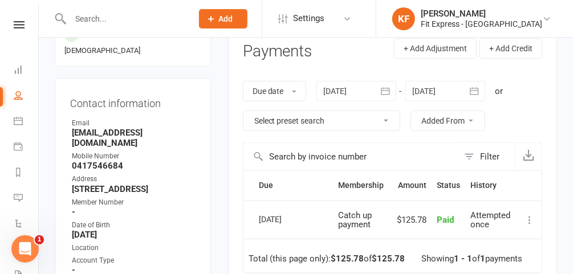
click at [344, 95] on div at bounding box center [356, 91] width 80 height 21
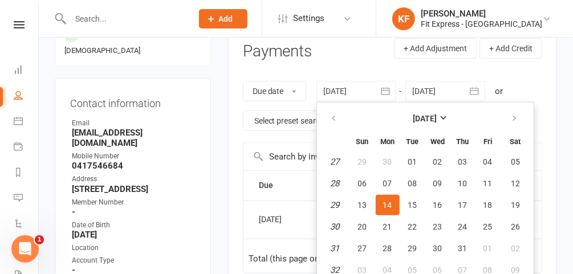
scroll to position [148, 0]
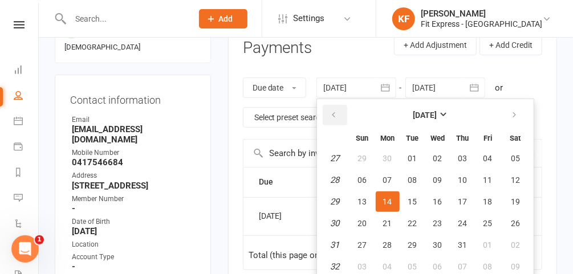
click at [328, 115] on button "button" at bounding box center [335, 115] width 25 height 21
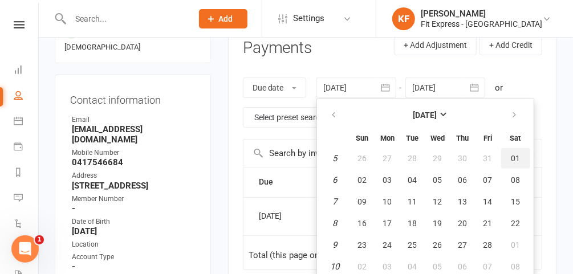
click at [512, 154] on span "01" at bounding box center [515, 158] width 9 height 9
type input "01 Feb 2025"
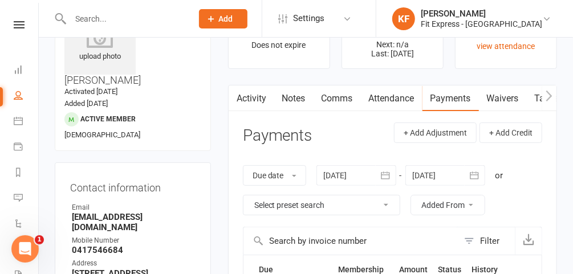
scroll to position [0, 0]
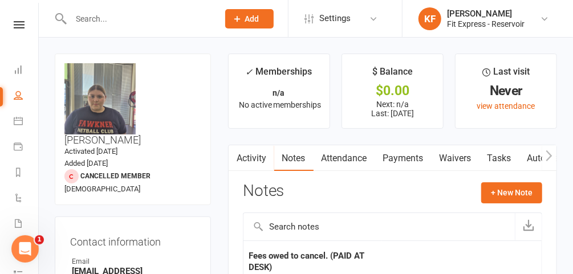
click at [14, 26] on icon at bounding box center [19, 24] width 11 height 7
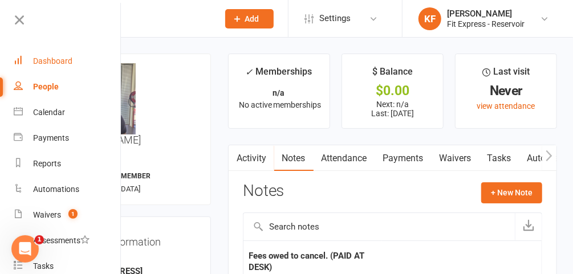
click at [56, 66] on link "Dashboard" at bounding box center [68, 61] width 108 height 26
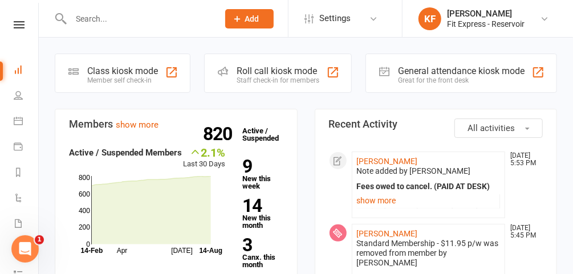
click at [18, 28] on icon at bounding box center [19, 24] width 11 height 7
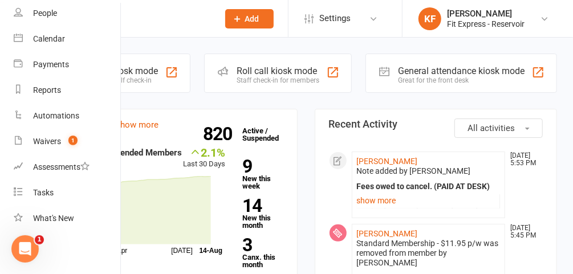
scroll to position [80, 0]
click at [62, 137] on link "Waivers 1" at bounding box center [68, 142] width 108 height 26
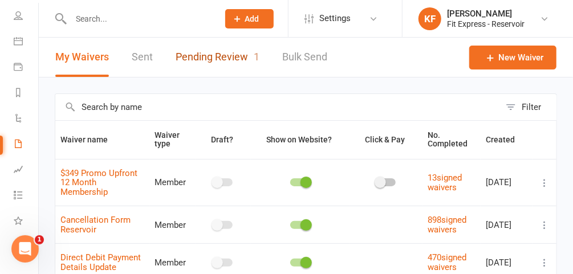
click at [209, 51] on link "Pending Review 1" at bounding box center [218, 57] width 84 height 39
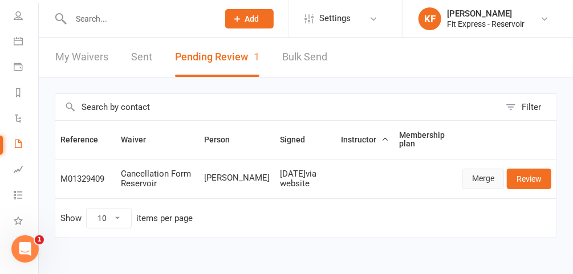
click at [491, 182] on link "Merge" at bounding box center [483, 179] width 42 height 21
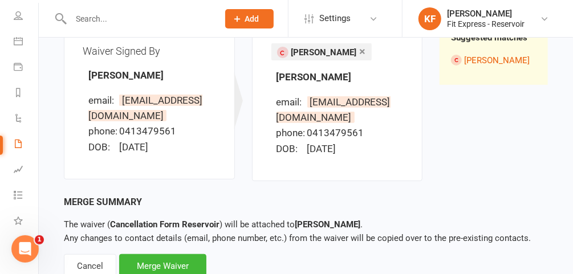
scroll to position [151, 0]
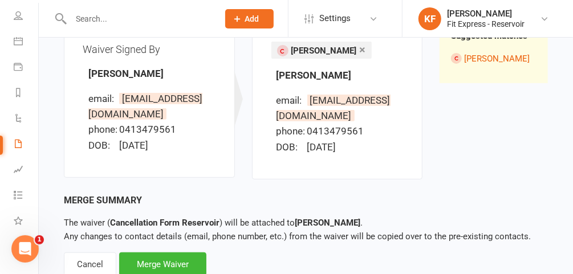
click at [177, 264] on div "Merge Waiver" at bounding box center [162, 264] width 87 height 24
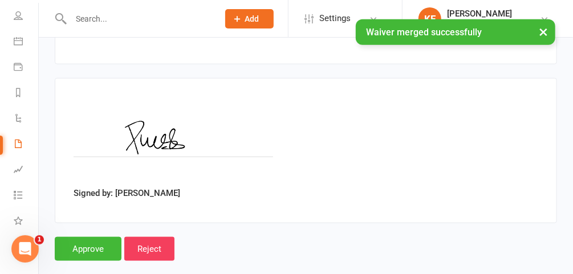
scroll to position [483, 0]
click at [81, 237] on input "Approve" at bounding box center [88, 249] width 67 height 24
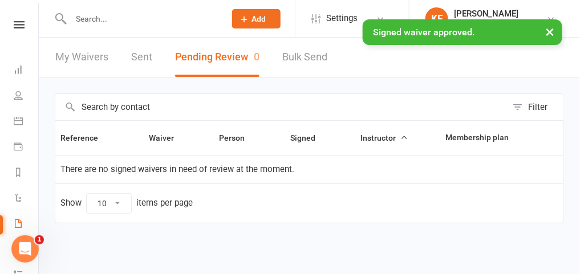
click at [17, 19] on div "× Signed waiver approved." at bounding box center [282, 19] width 565 height 0
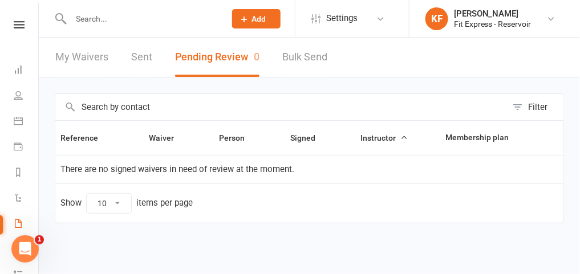
click at [15, 19] on nav "Clubworx Dashboard People Calendar Payments Reports Automations Waivers Assessm…" at bounding box center [19, 140] width 39 height 274
click at [14, 23] on icon at bounding box center [19, 24] width 11 height 7
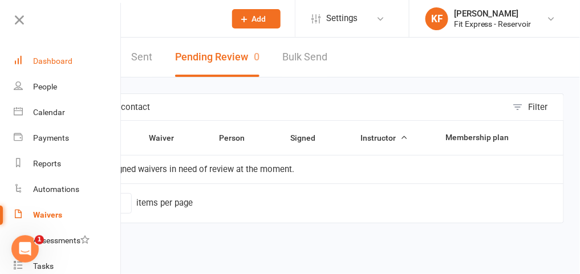
click at [62, 66] on link "Dashboard" at bounding box center [68, 61] width 108 height 26
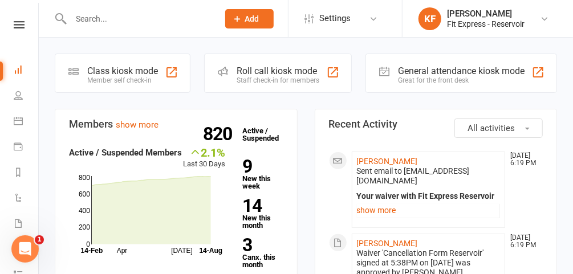
click at [148, 22] on input "text" at bounding box center [138, 19] width 143 height 16
type input "[PERSON_NAME]"
